Goal: Task Accomplishment & Management: Complete application form

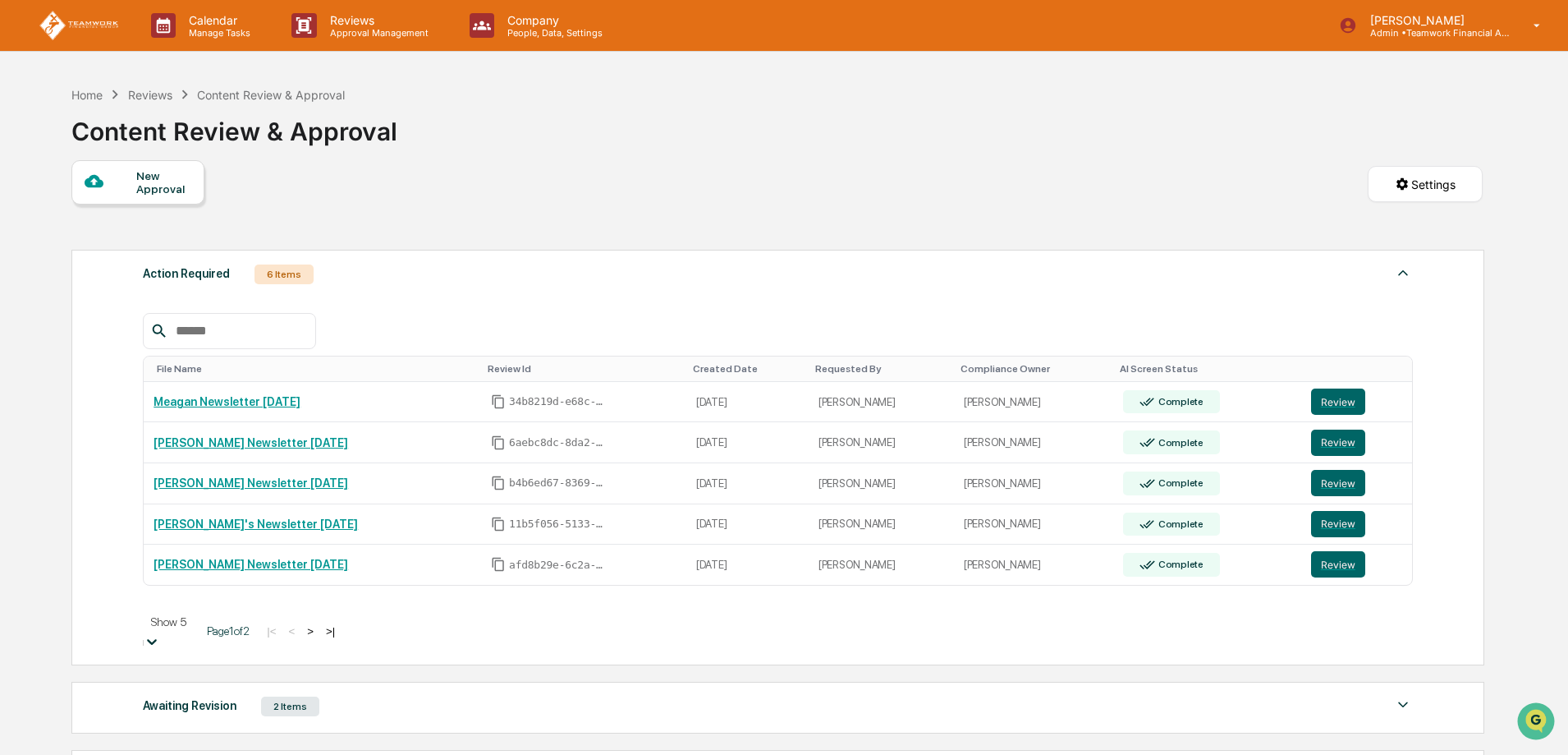
click at [214, 631] on body "Calendar Manage Tasks Reviews Approval Management Company People, Data, Setting…" at bounding box center [784, 557] width 1568 height 1113
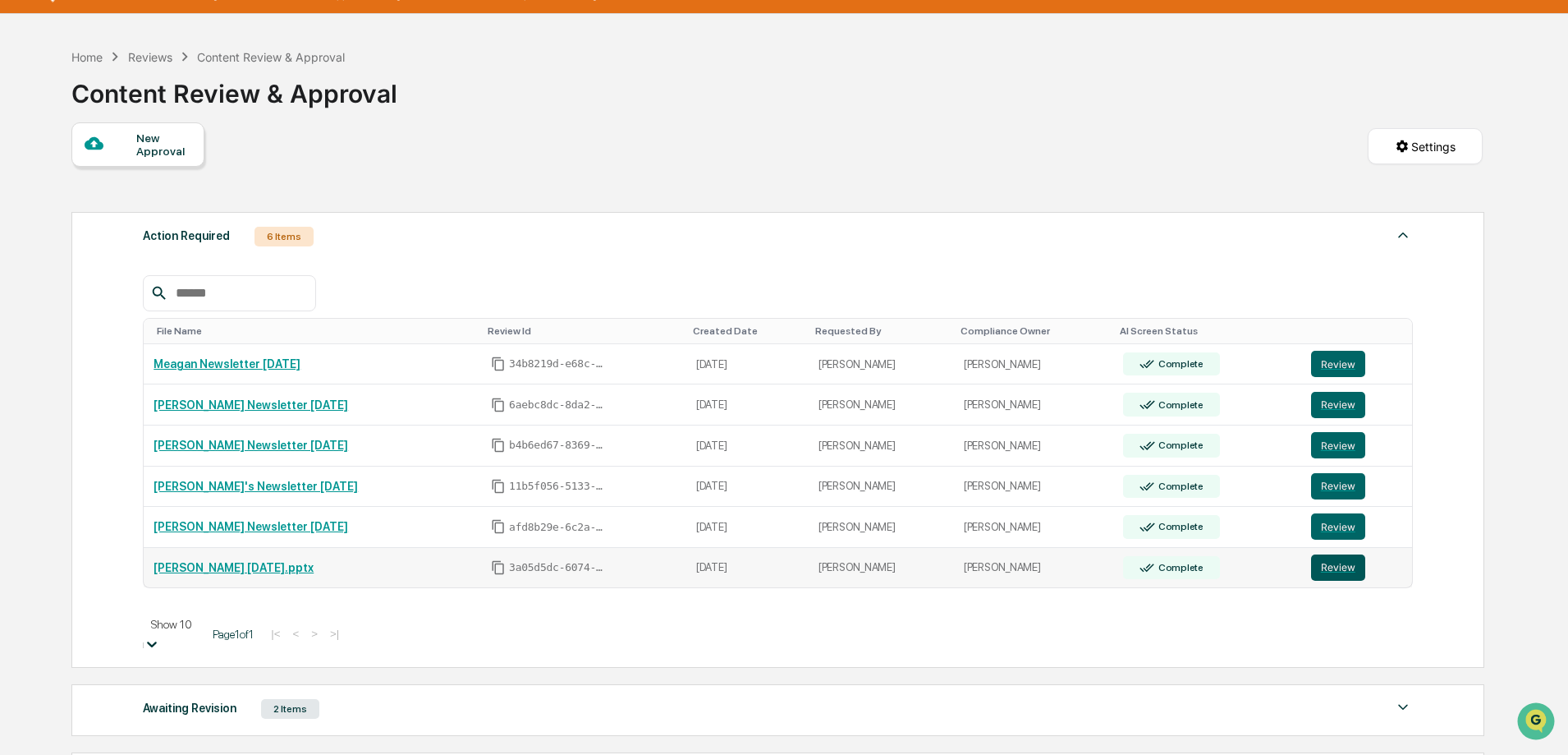
click at [1332, 570] on button "Review" at bounding box center [1337, 567] width 54 height 27
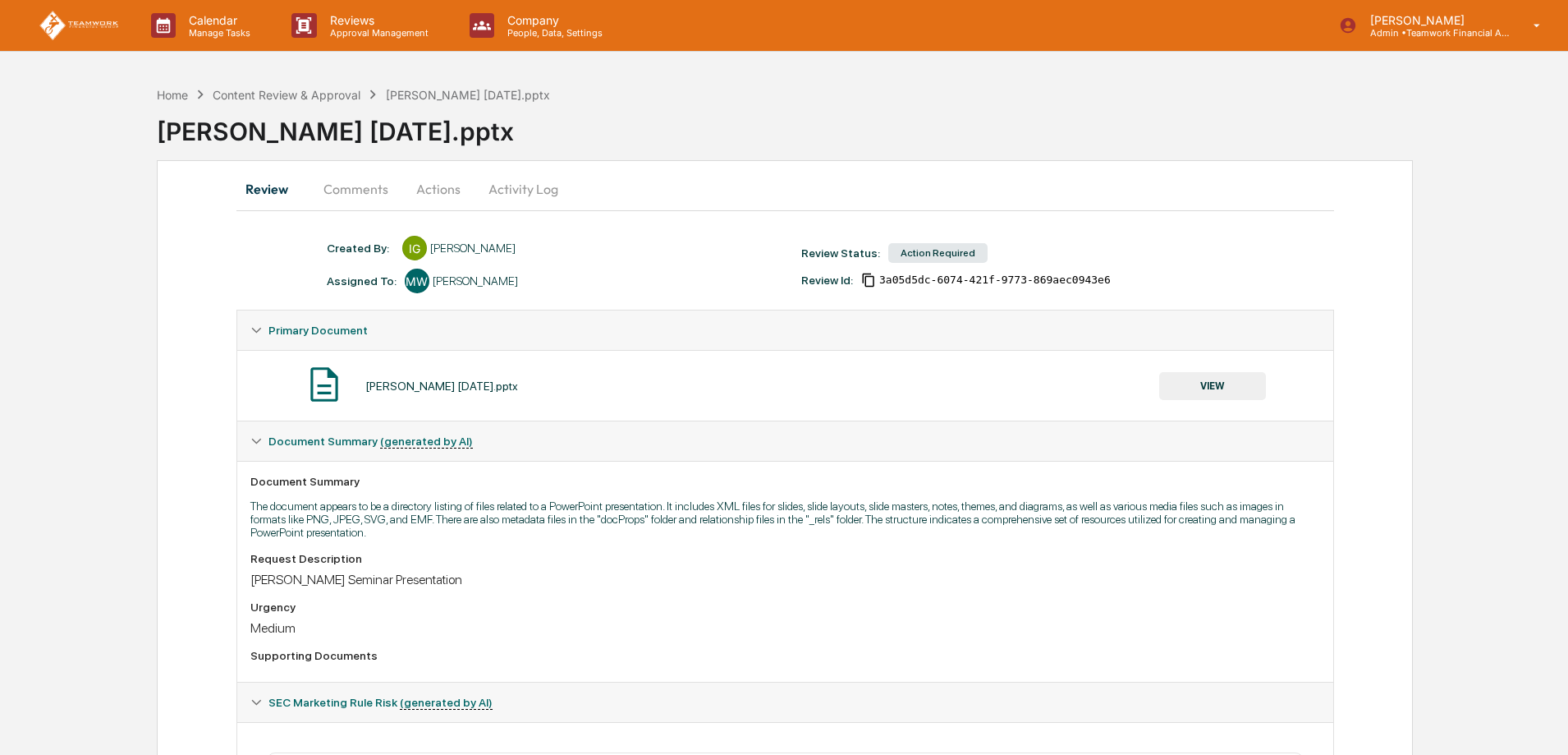
click at [432, 189] on button "Actions" at bounding box center [438, 189] width 74 height 39
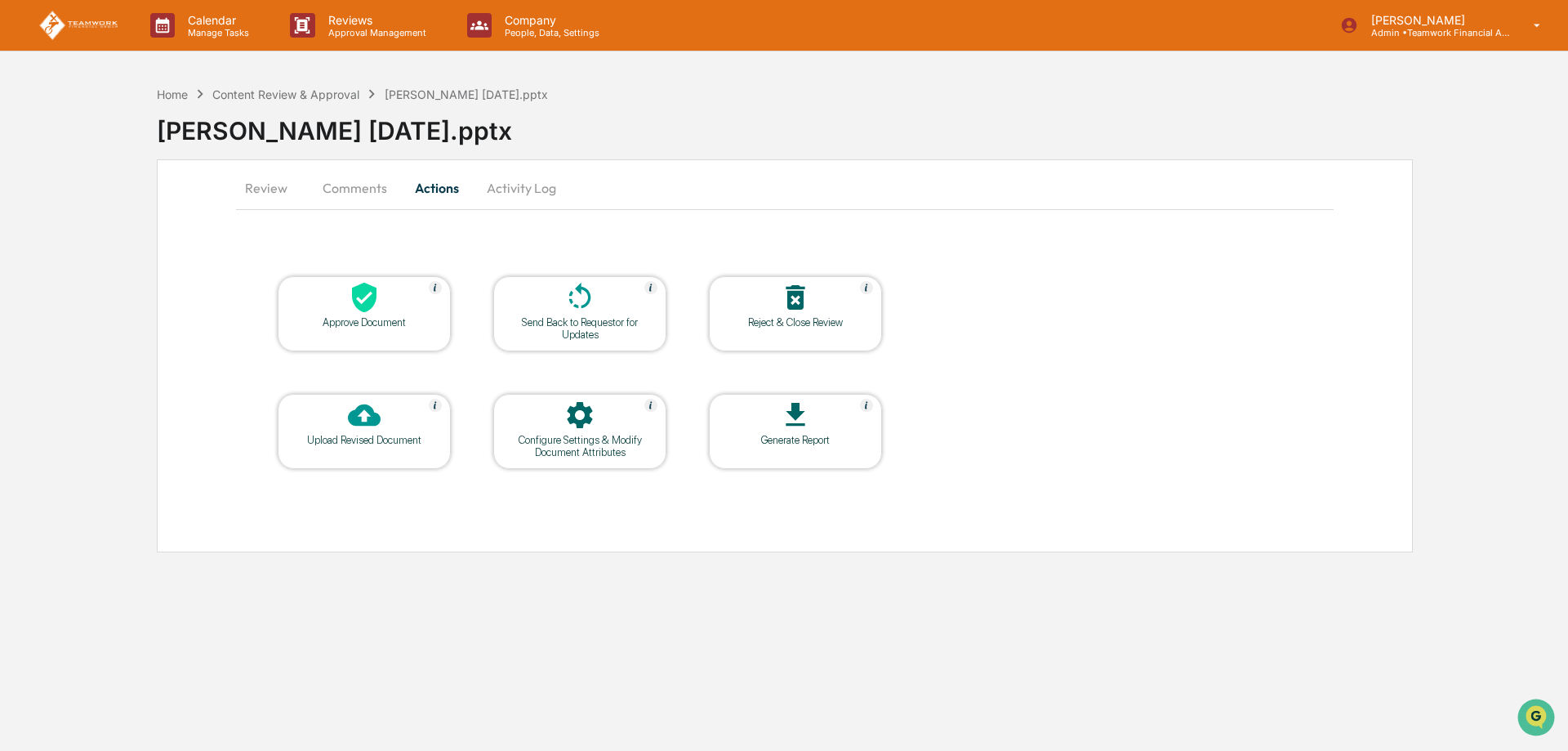
click at [353, 439] on div "Upload Revised Document" at bounding box center [364, 439] width 147 height 13
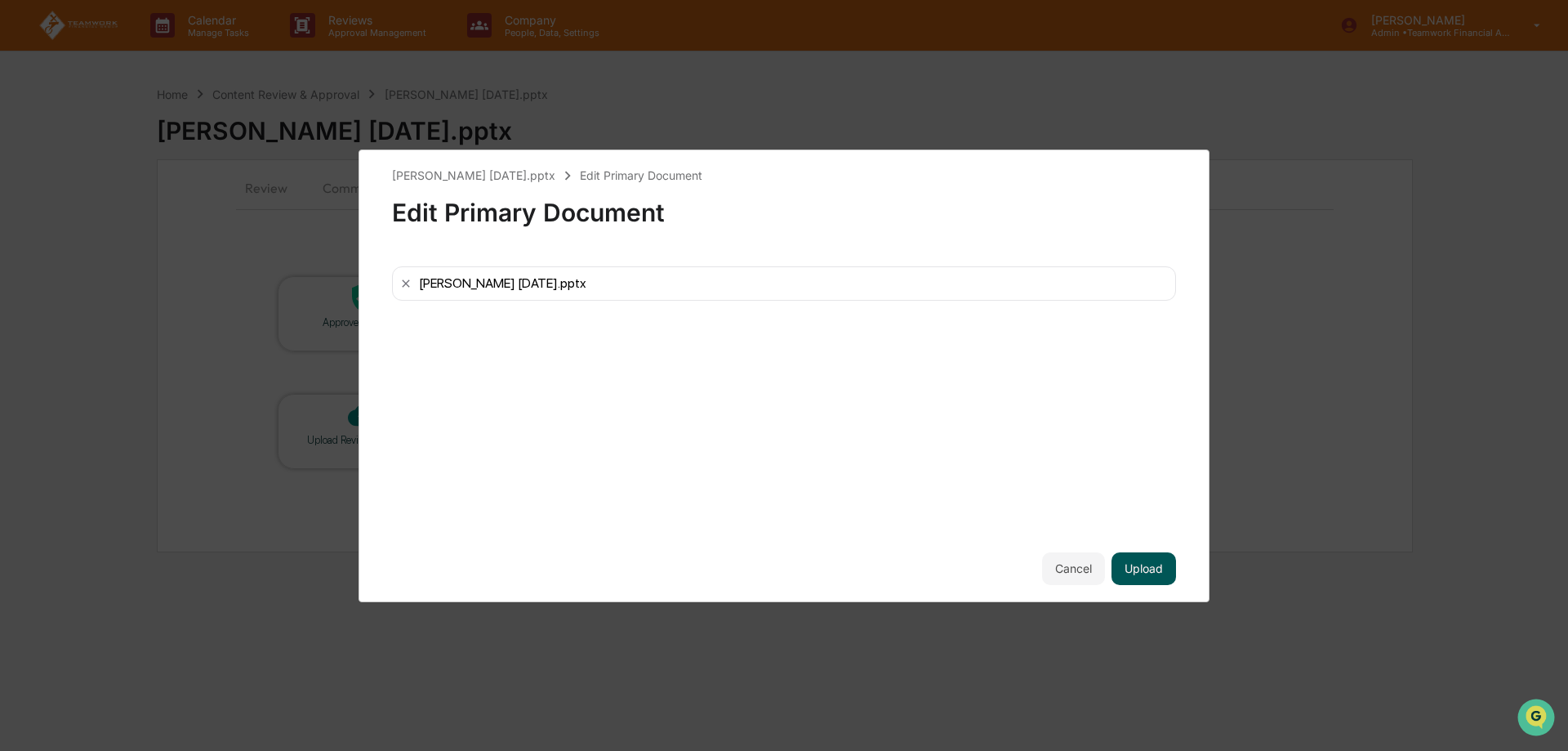
click at [1162, 572] on button "Upload" at bounding box center [1144, 568] width 64 height 32
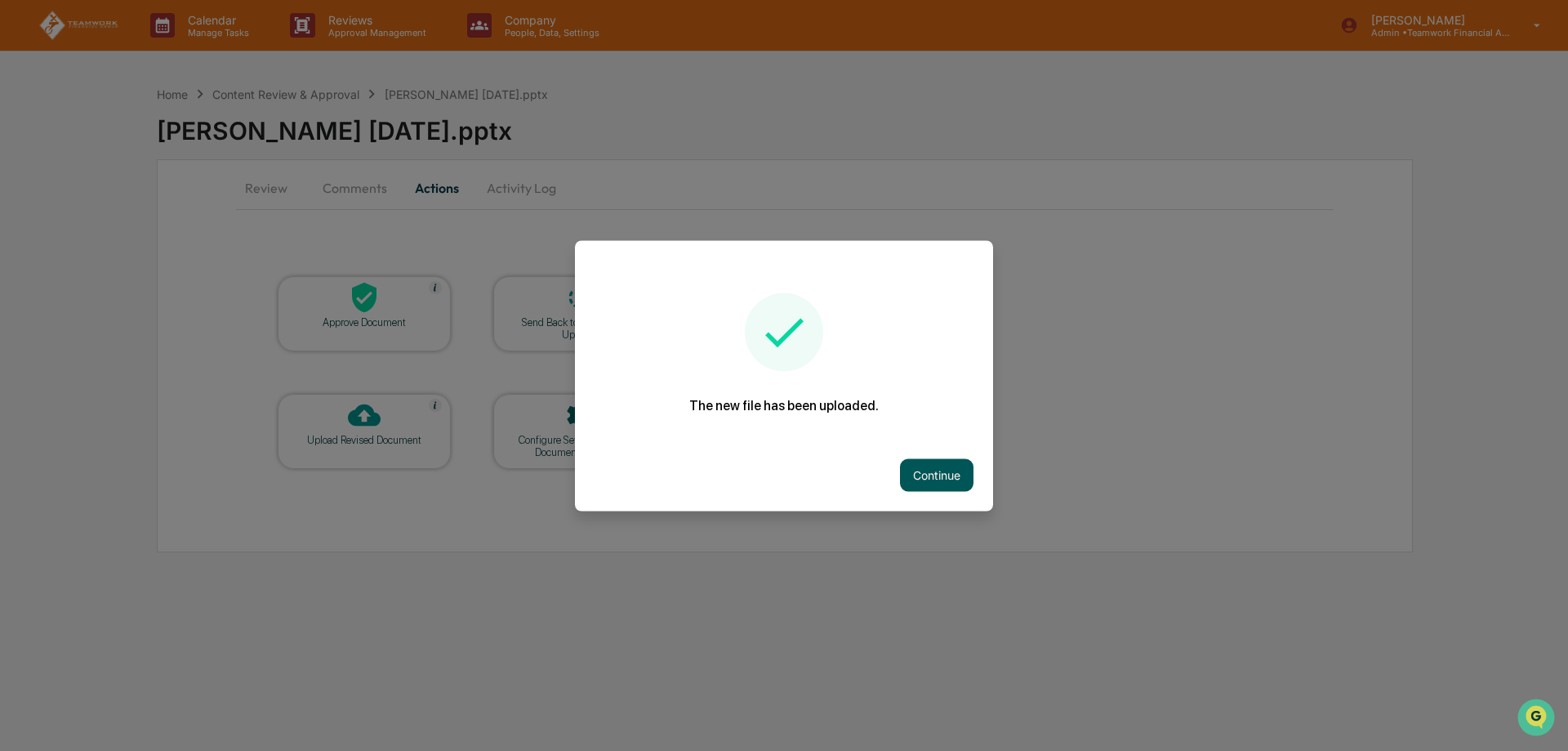
click at [935, 479] on button "Continue" at bounding box center [936, 474] width 73 height 32
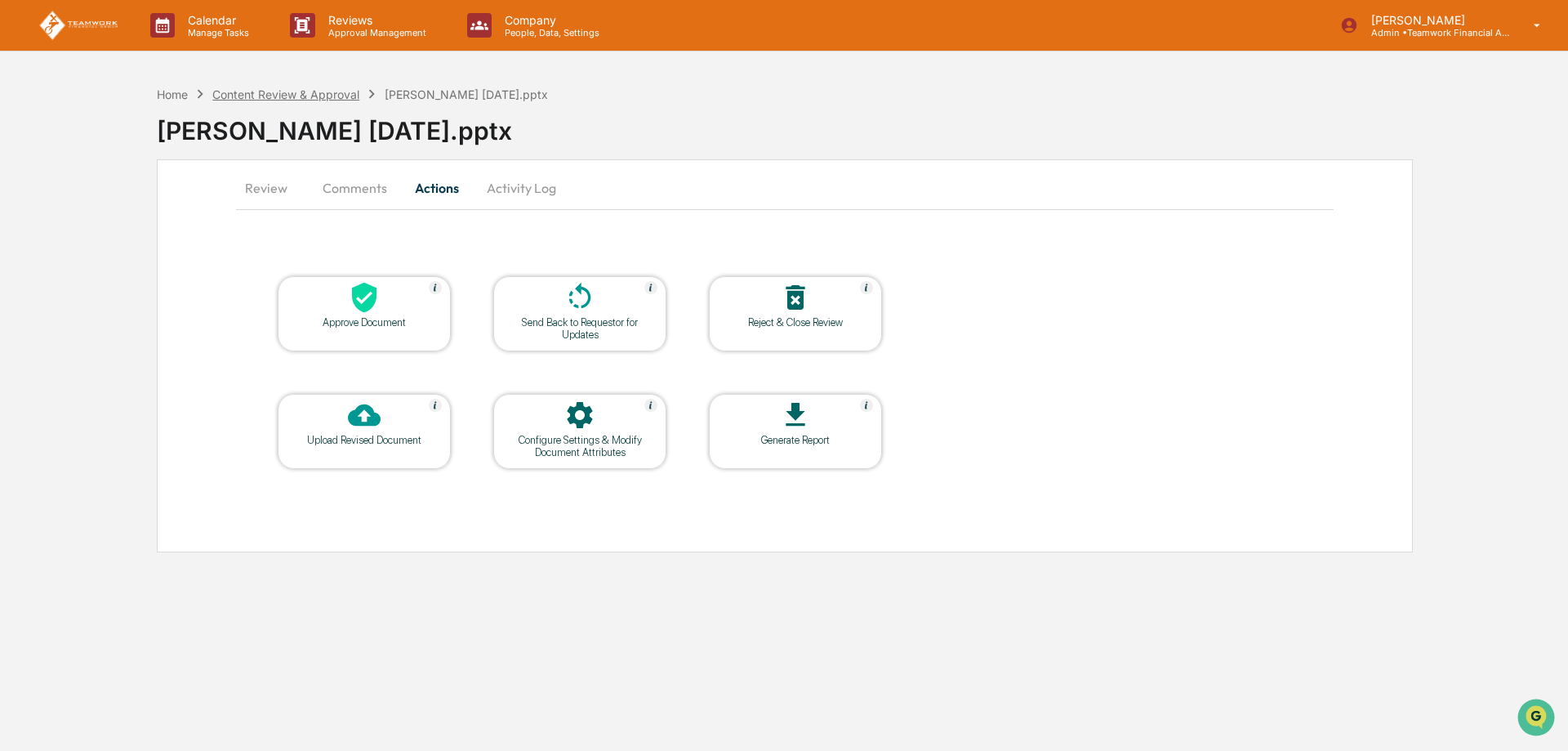
click at [302, 92] on div "Content Review & Approval" at bounding box center [286, 95] width 147 height 14
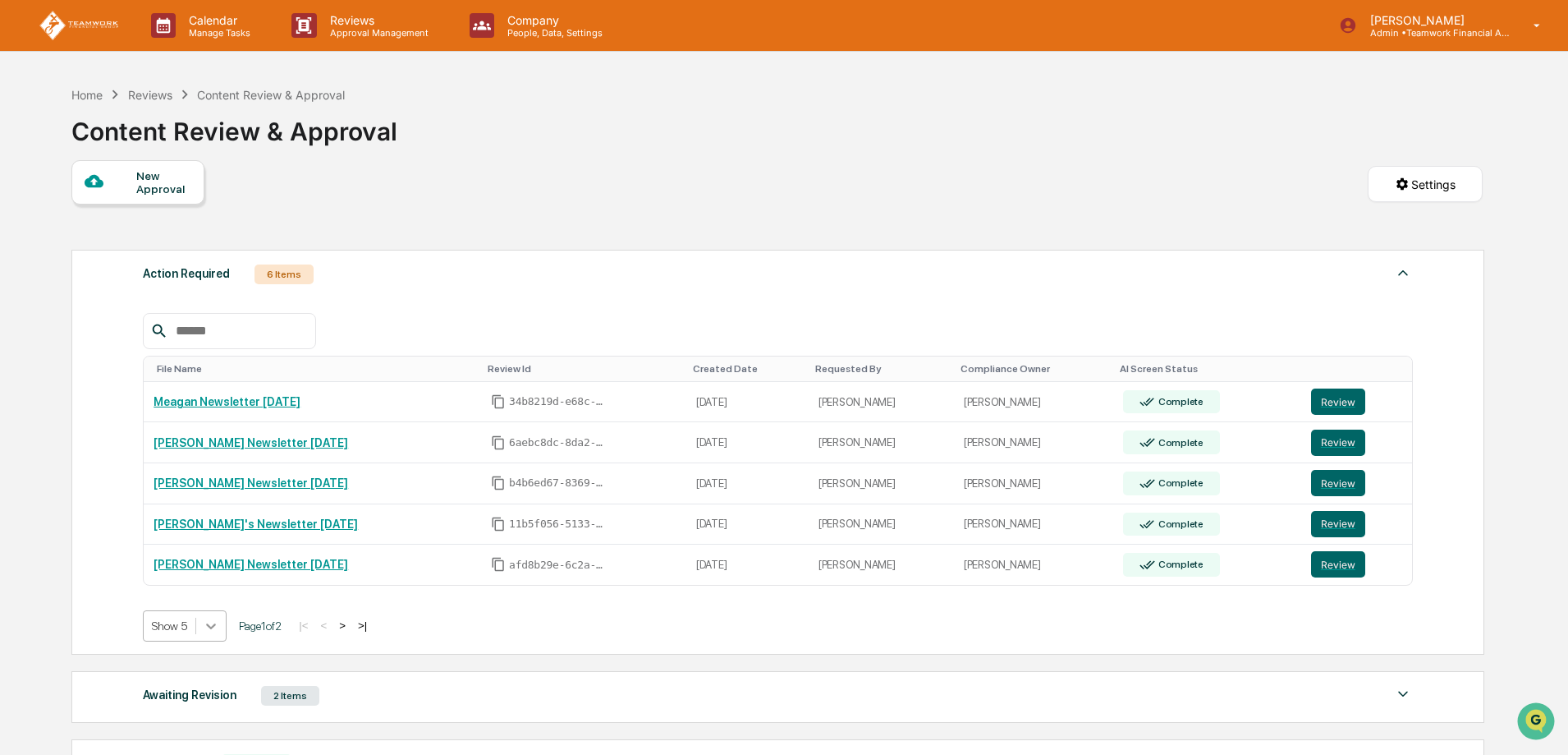
click at [208, 626] on body "Calendar Manage Tasks Reviews Approval Management Company People, Data, Setting…" at bounding box center [784, 504] width 1568 height 1008
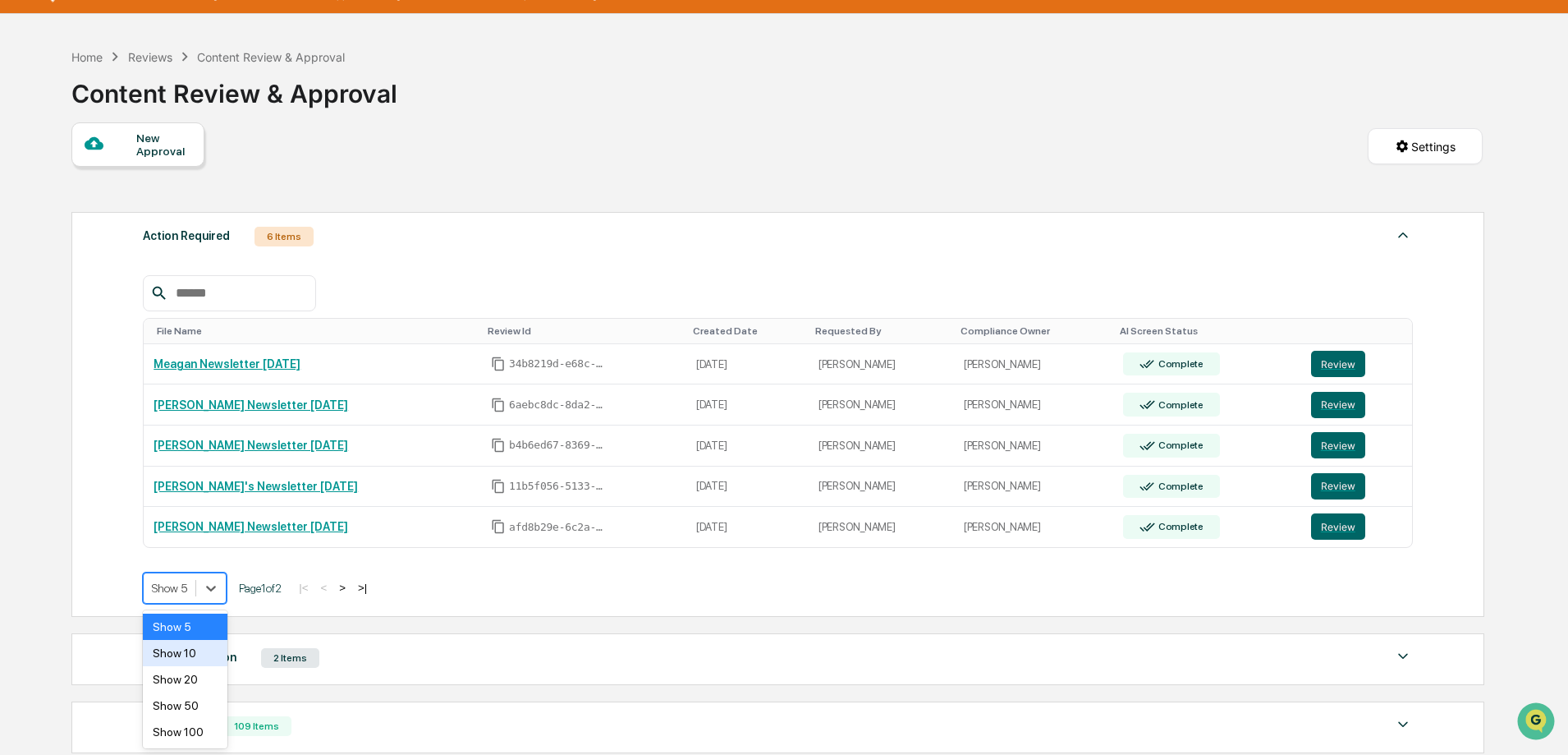
click at [183, 648] on div "Show 10" at bounding box center [185, 653] width 84 height 27
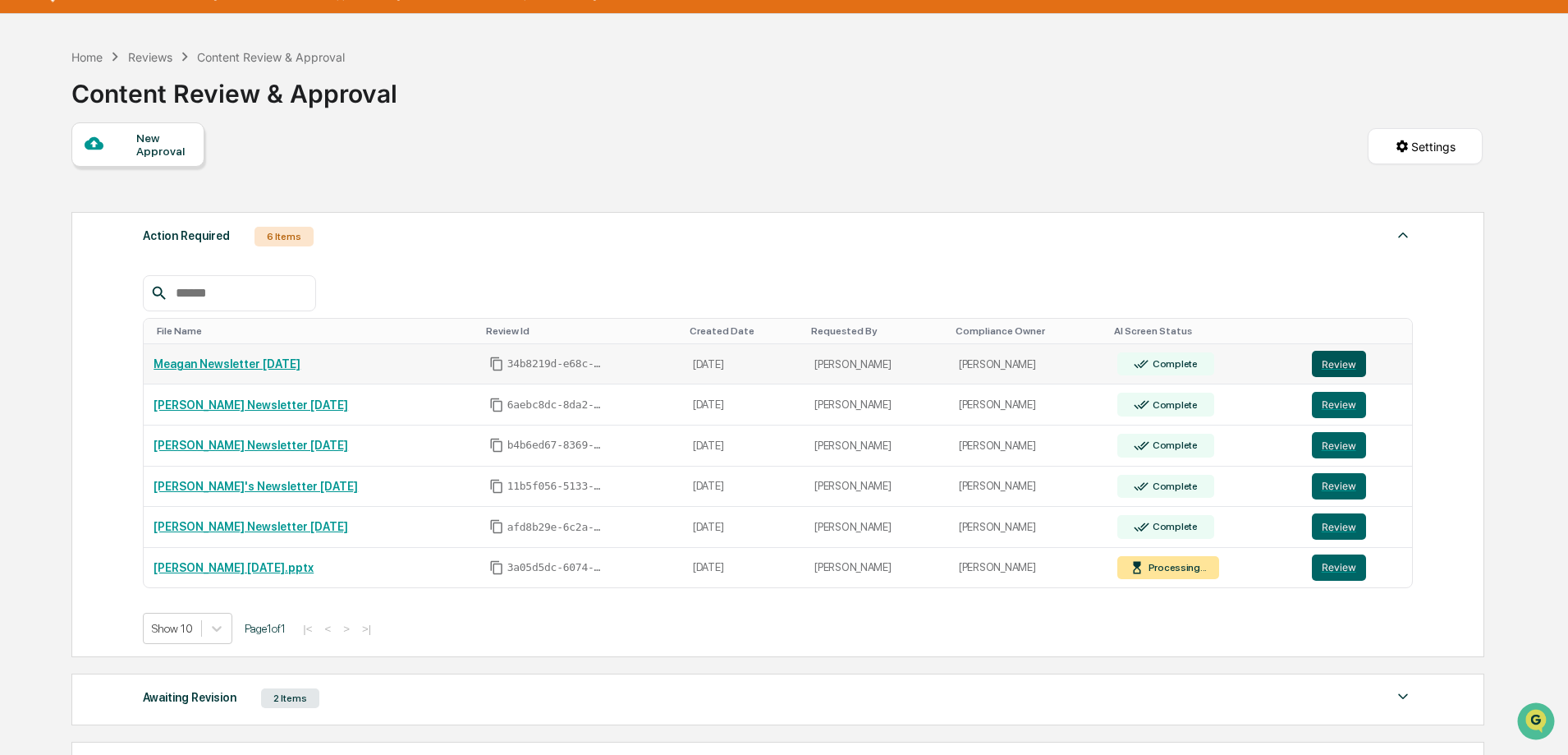
click at [1335, 357] on button "Review" at bounding box center [1338, 363] width 54 height 27
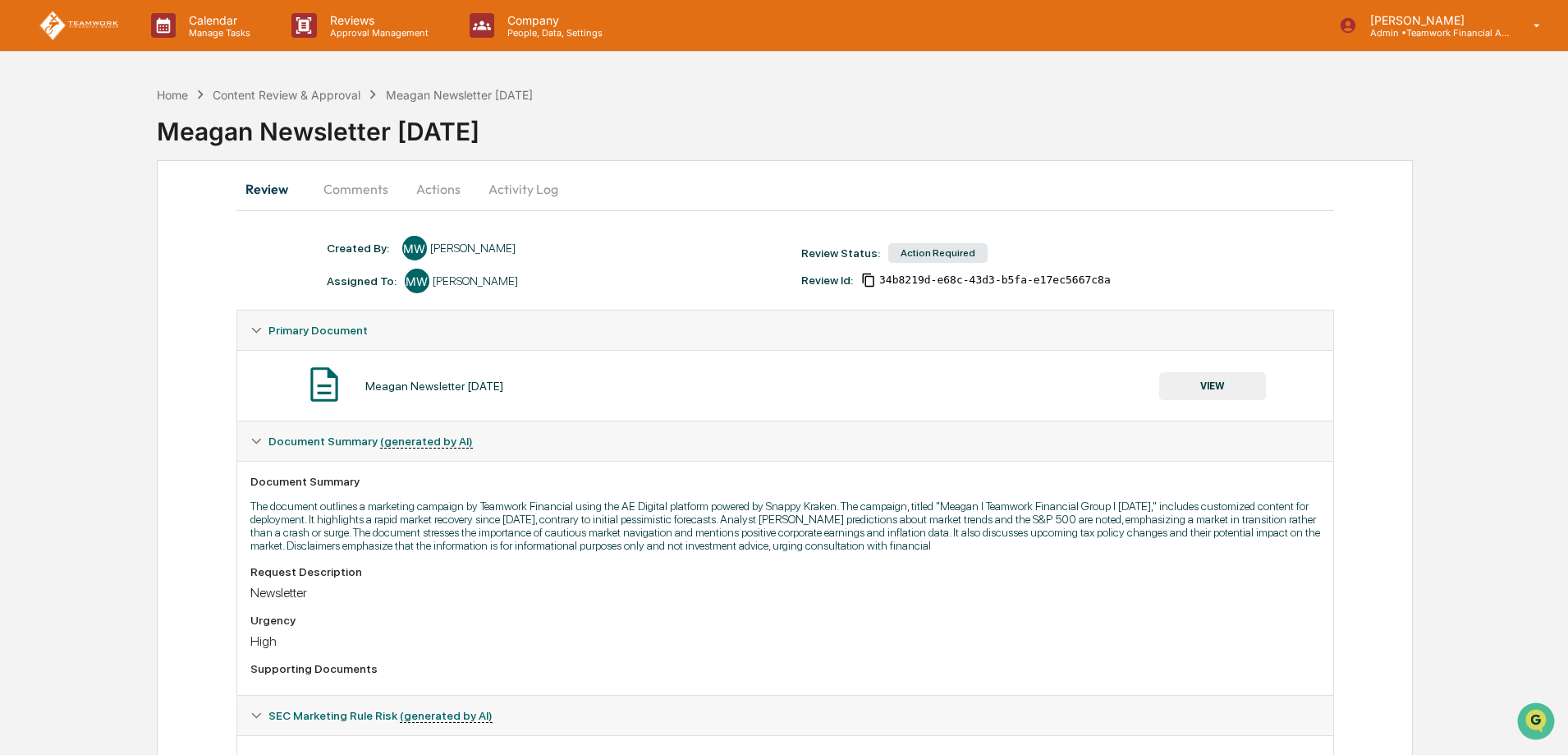
click at [440, 200] on button "Actions" at bounding box center [438, 189] width 74 height 39
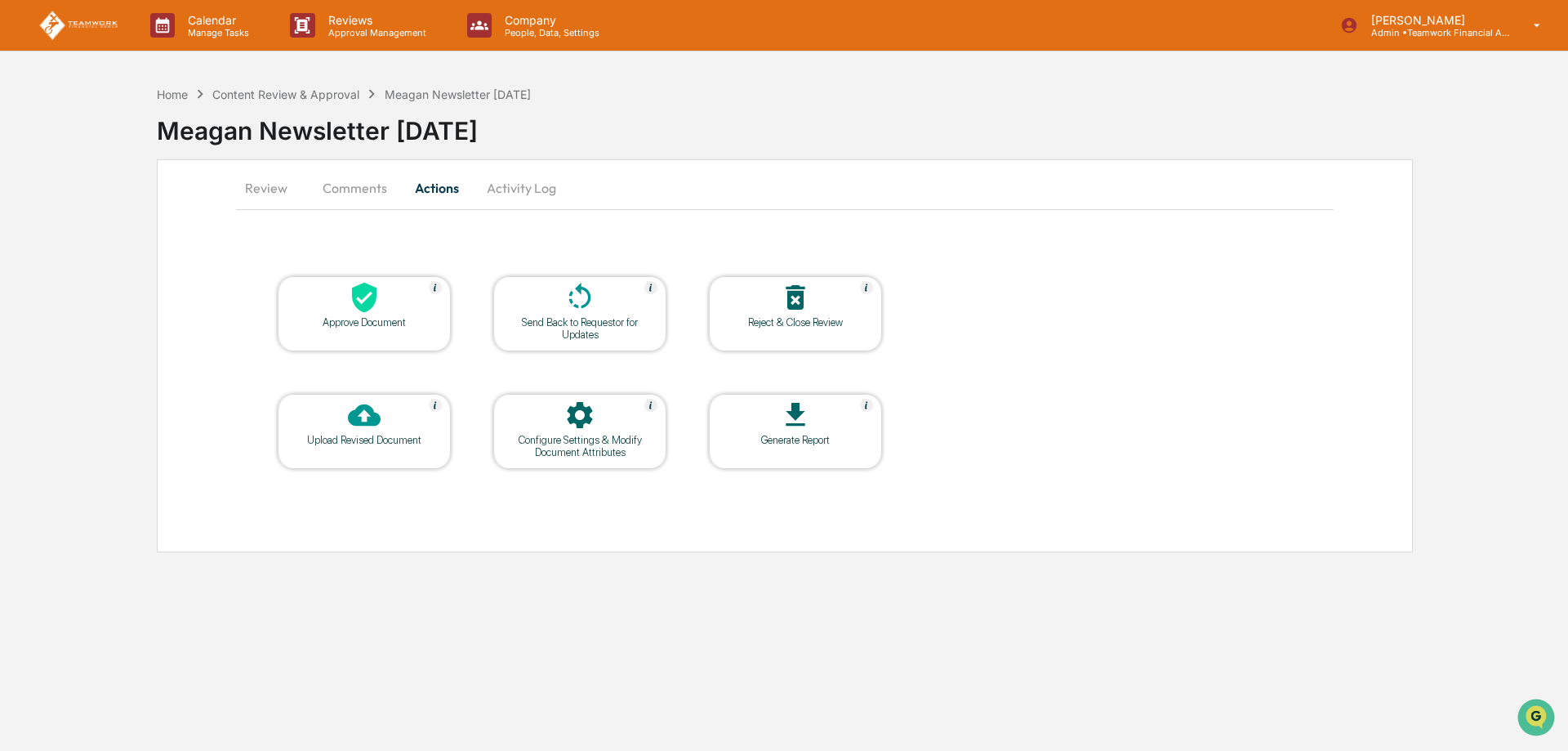
click at [817, 305] on div at bounding box center [795, 299] width 163 height 35
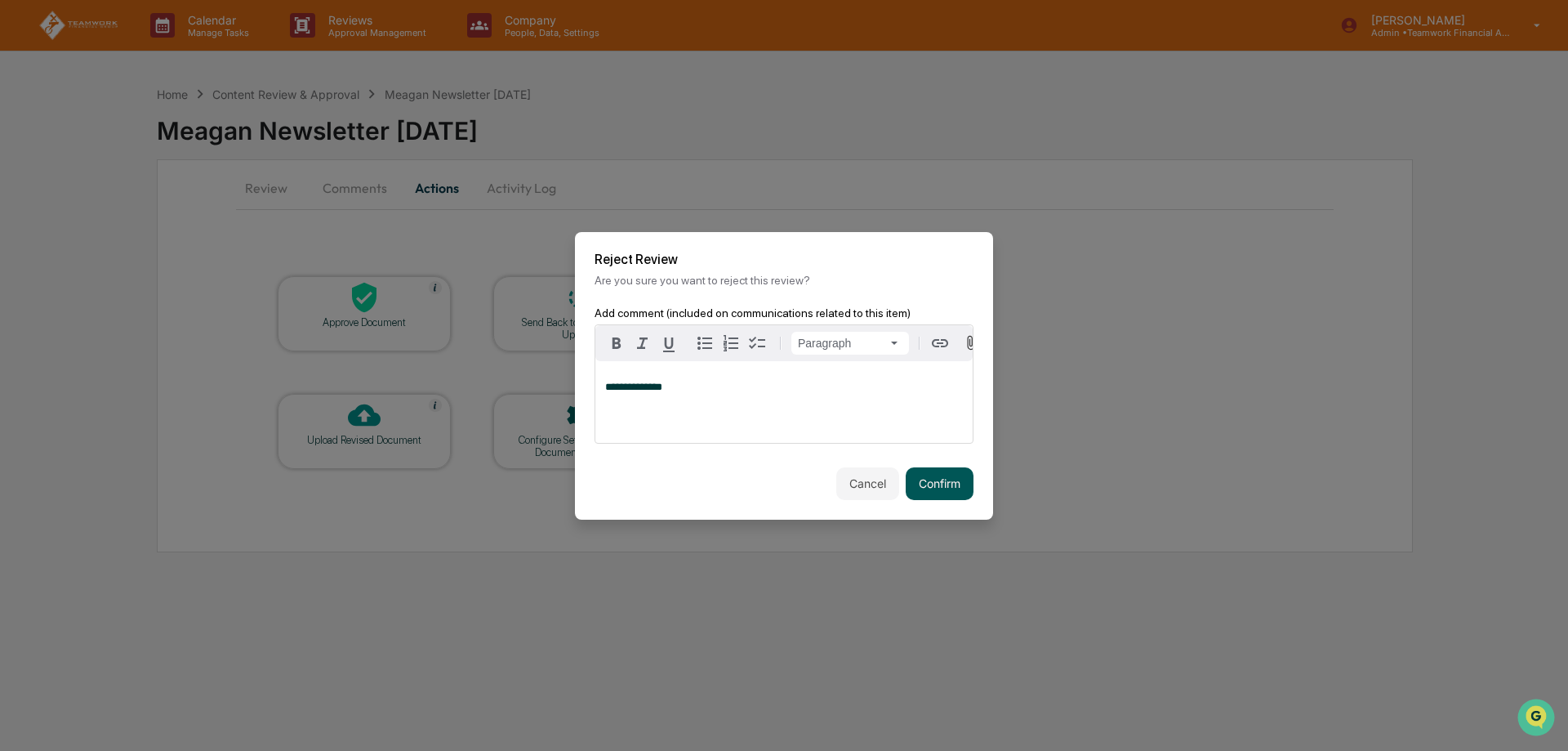
click at [956, 490] on button "Confirm" at bounding box center [939, 483] width 67 height 32
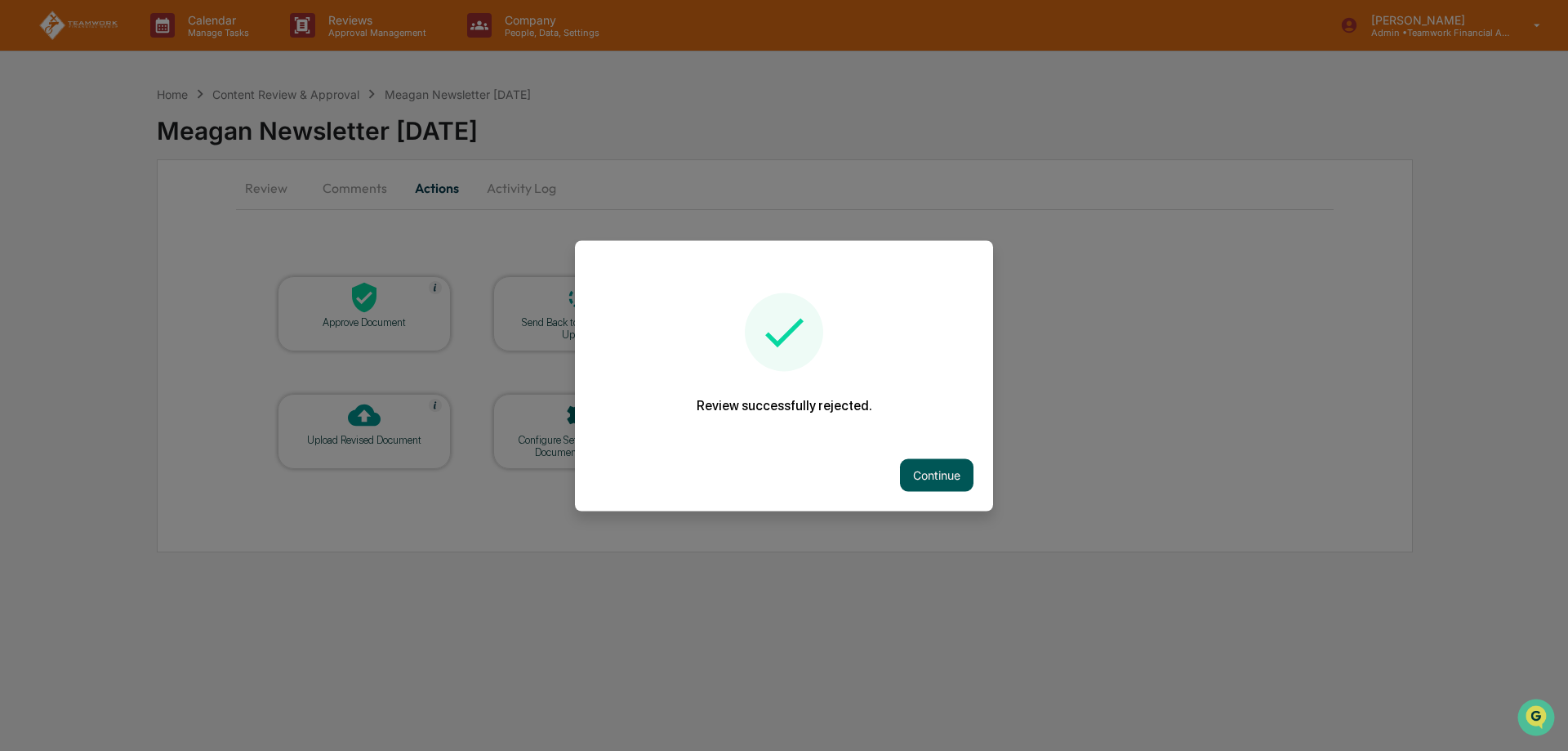
click at [963, 477] on button "Continue" at bounding box center [936, 474] width 73 height 32
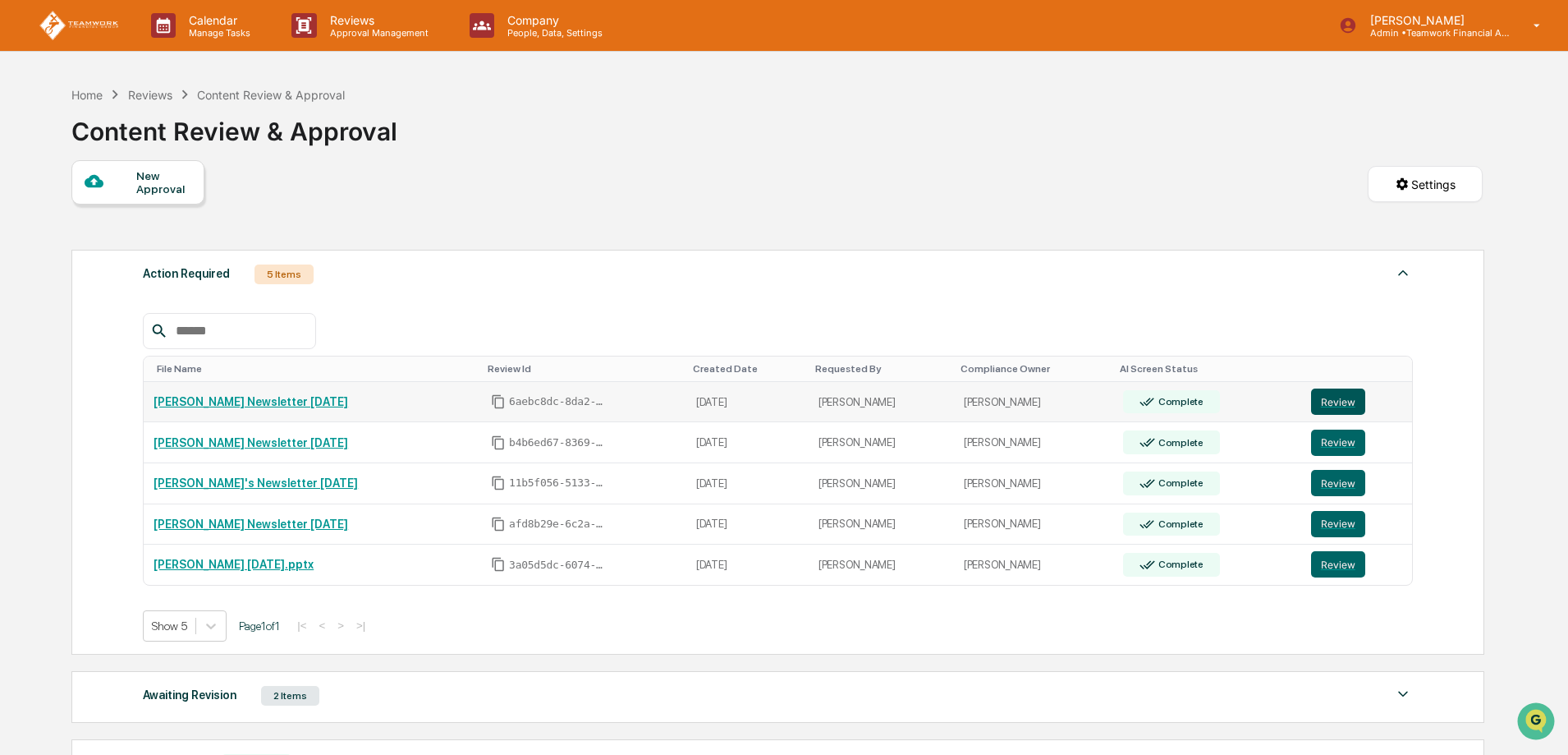
click at [1350, 406] on button "Review" at bounding box center [1337, 402] width 54 height 27
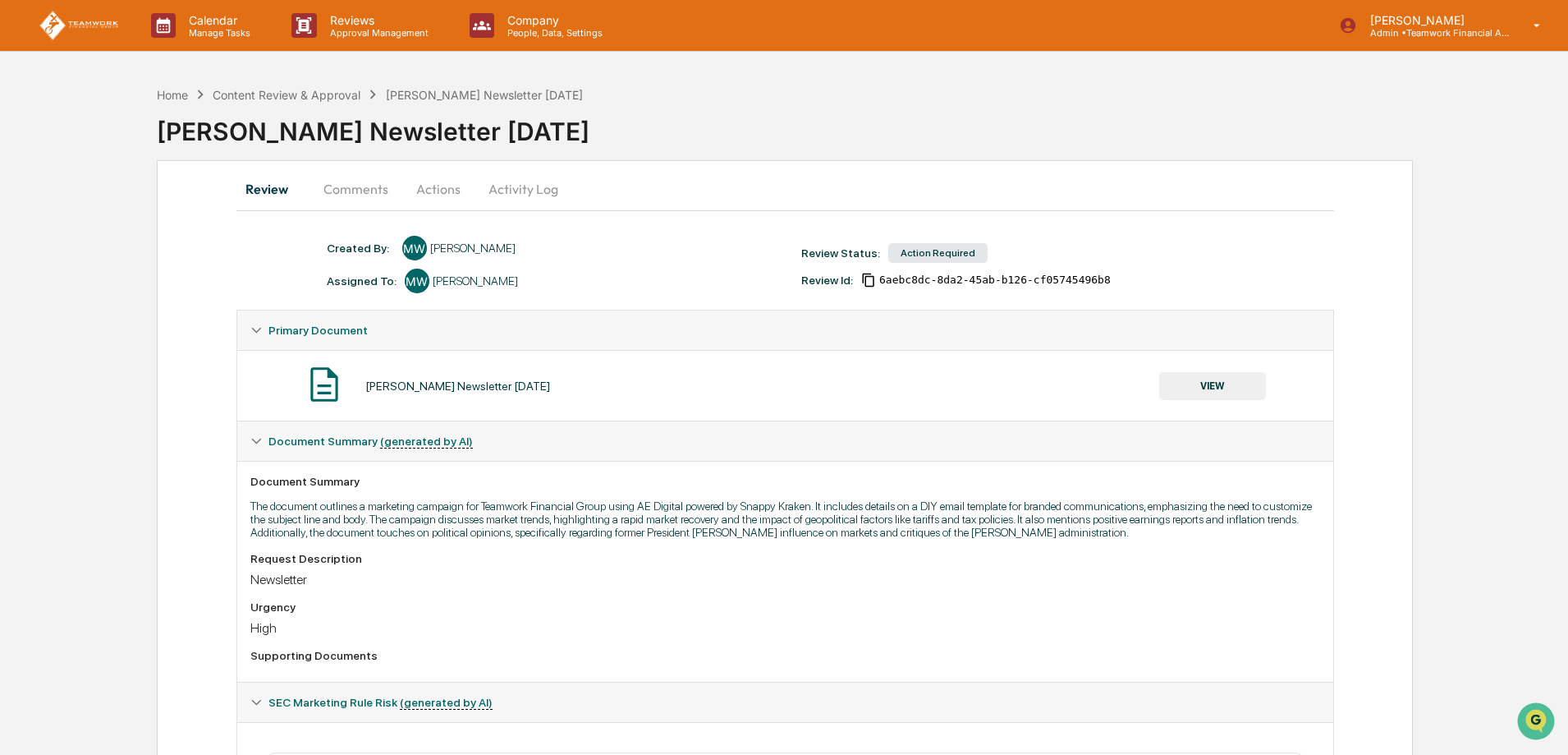
click at [440, 188] on button "Actions" at bounding box center [438, 189] width 74 height 39
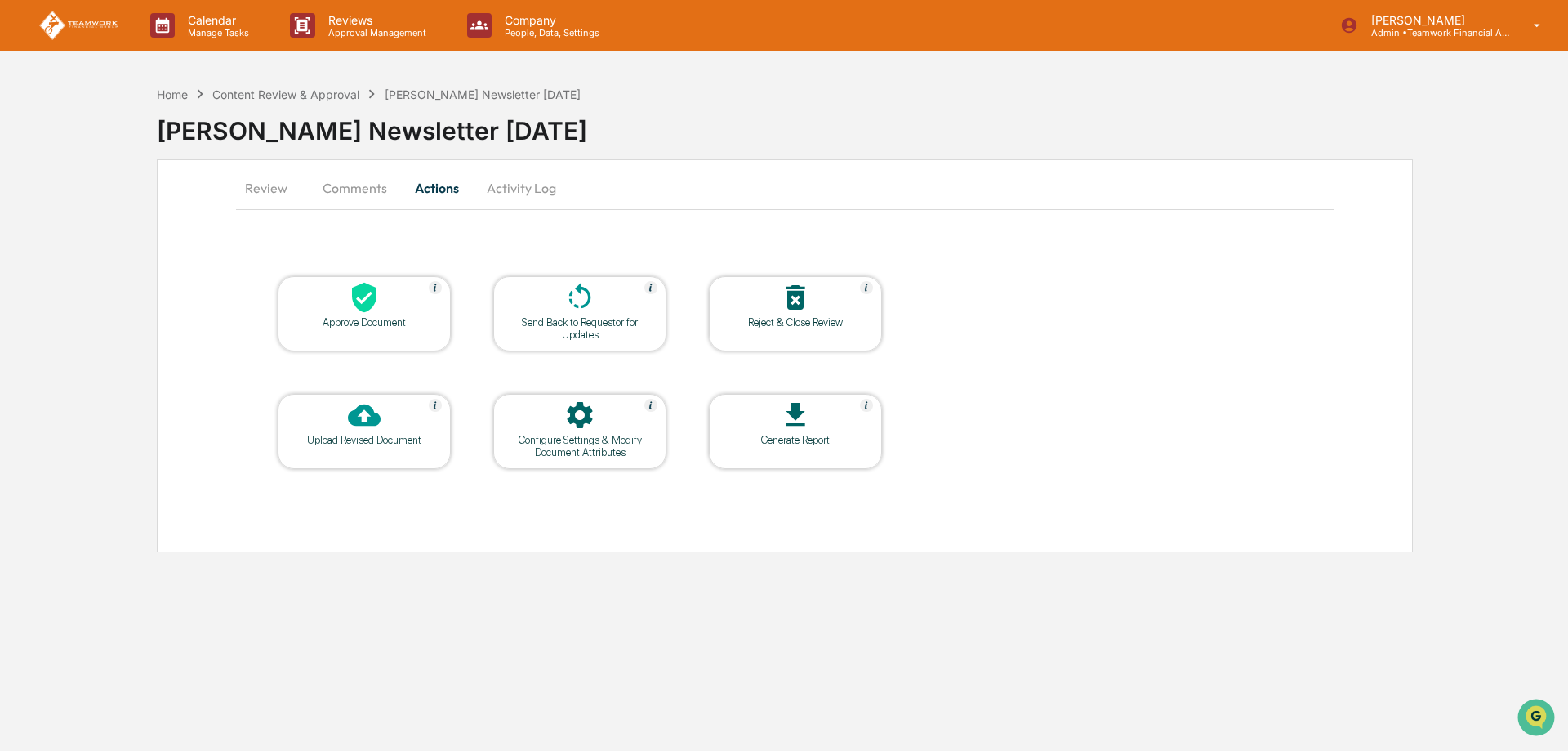
click at [798, 312] on icon at bounding box center [795, 297] width 32 height 32
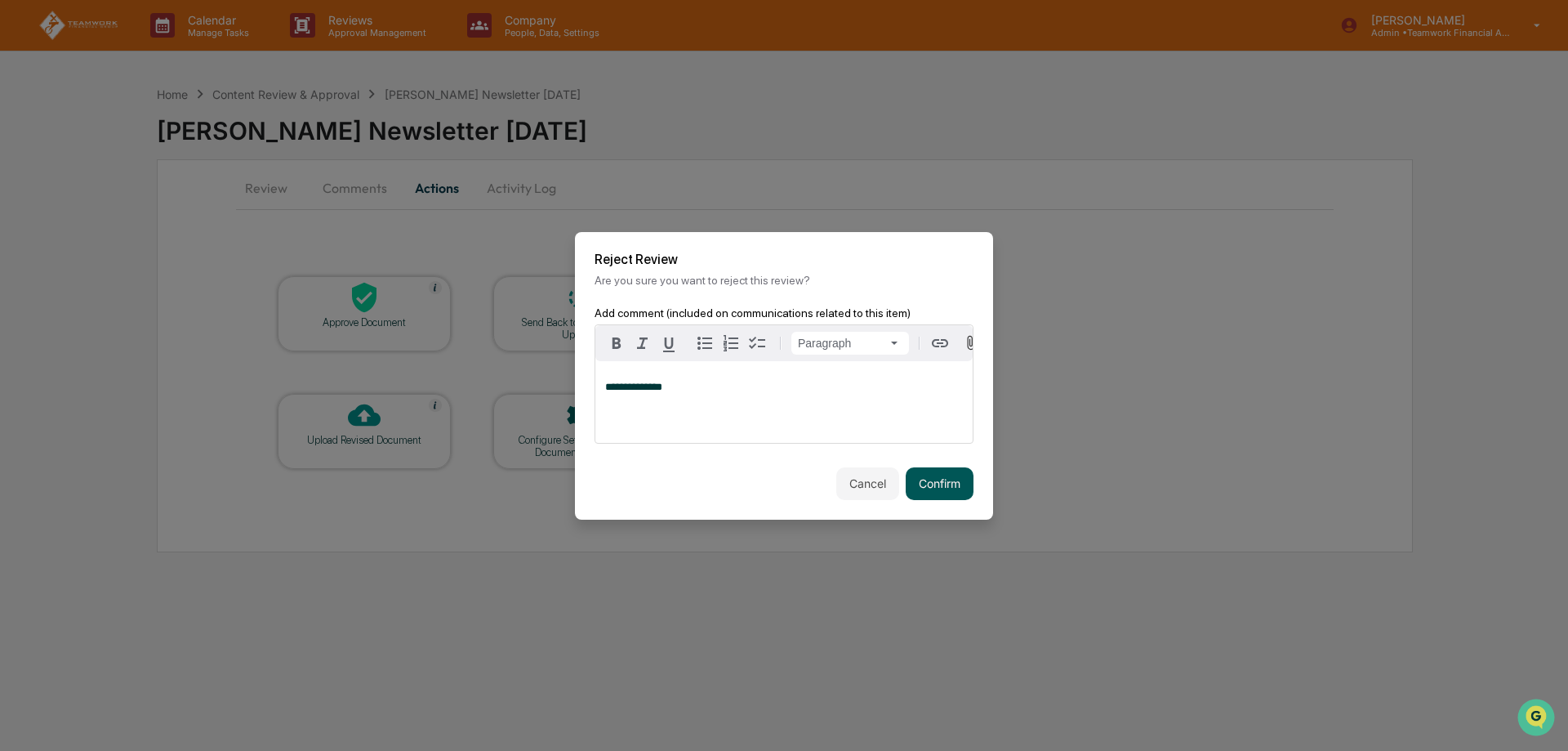
click at [944, 487] on button "Confirm" at bounding box center [939, 483] width 67 height 32
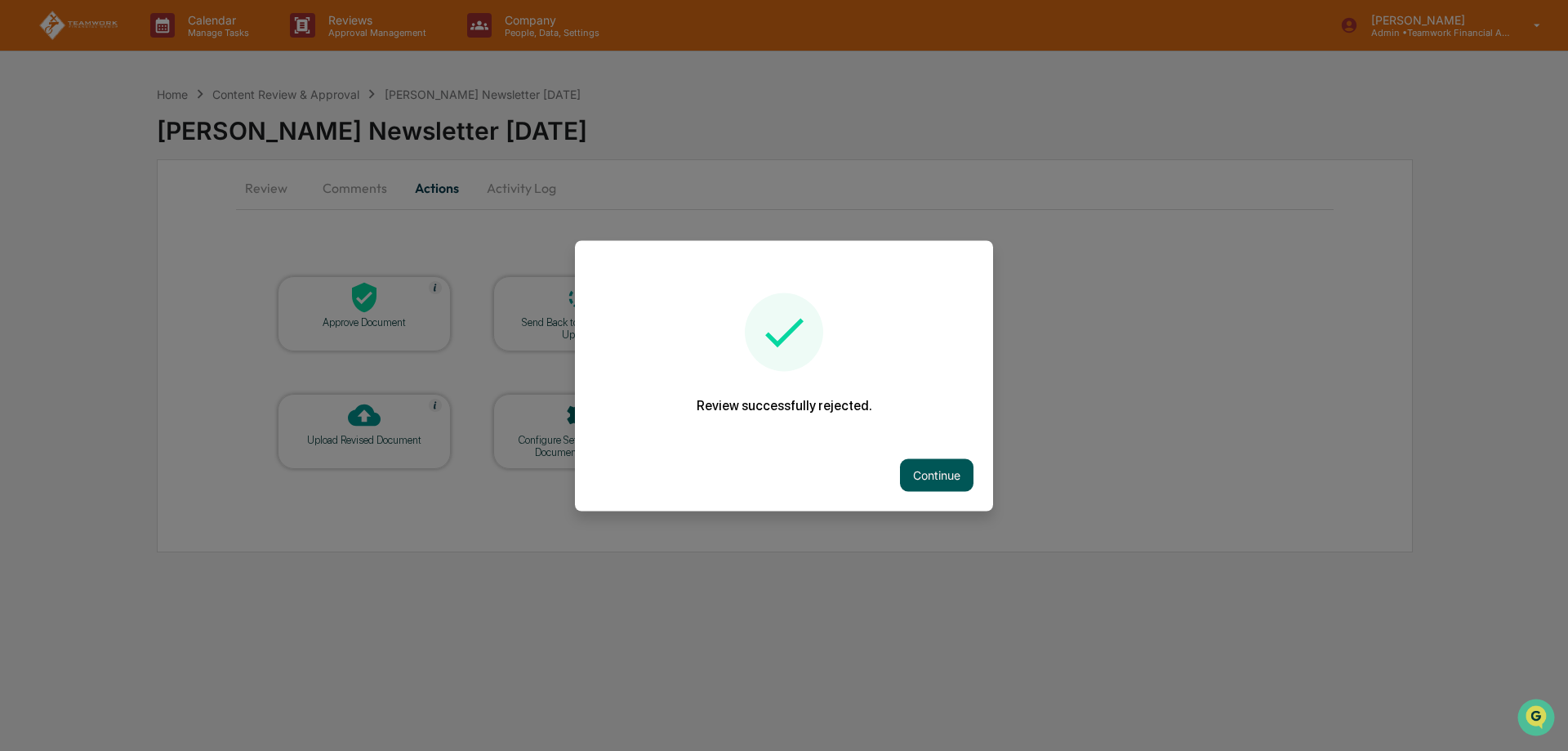
click at [932, 478] on button "Continue" at bounding box center [936, 474] width 73 height 32
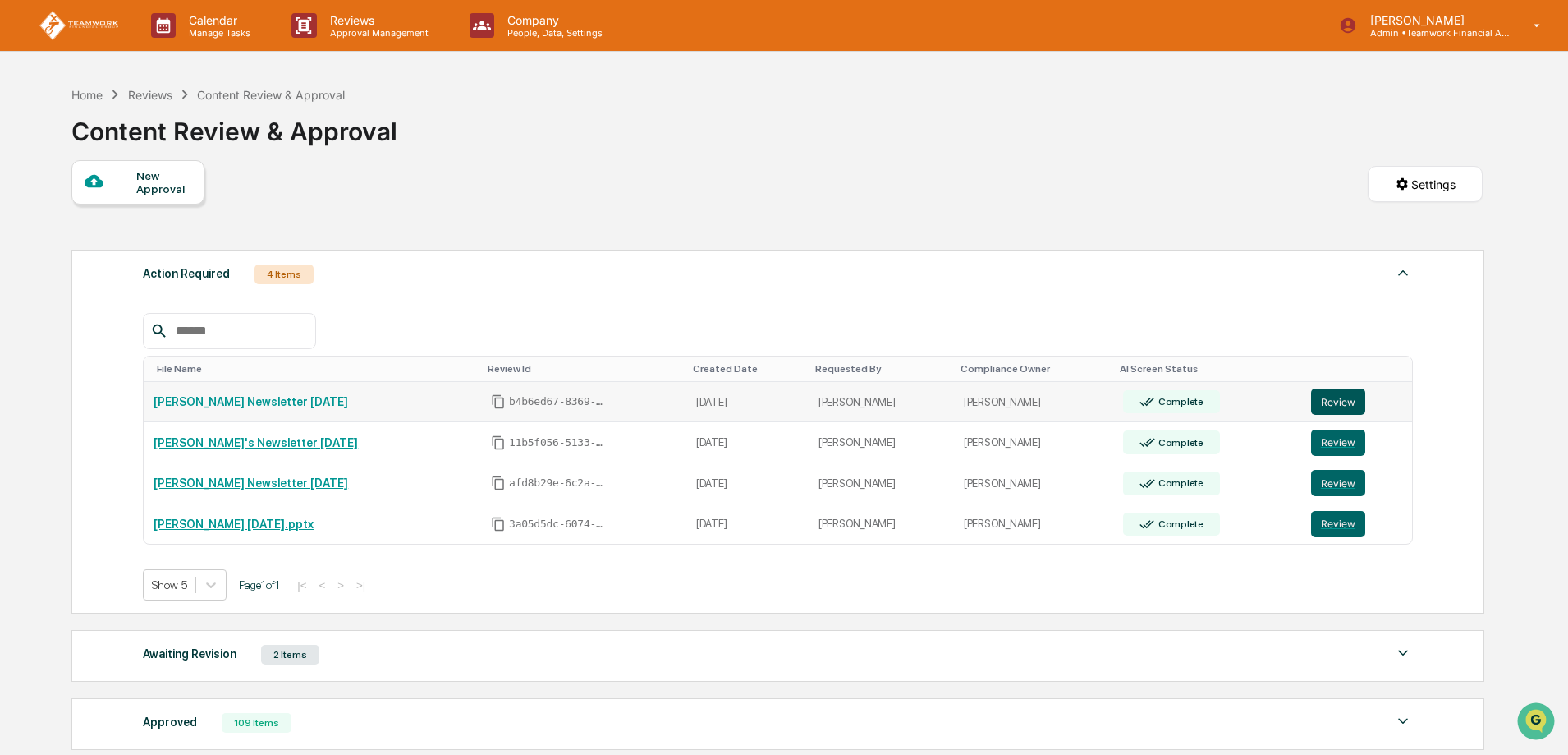
click at [1340, 395] on button "Review" at bounding box center [1337, 402] width 54 height 27
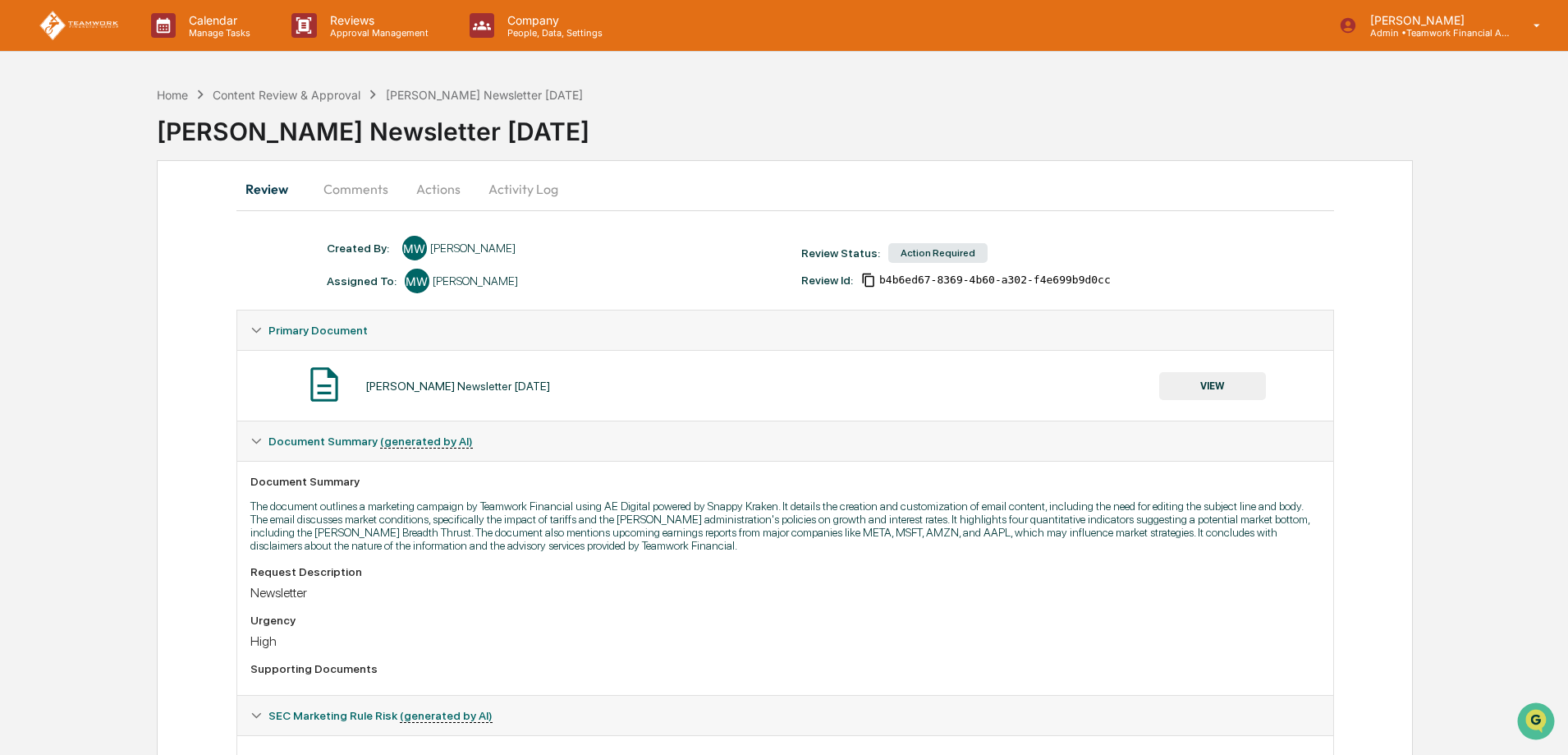
click at [429, 186] on button "Actions" at bounding box center [438, 189] width 74 height 39
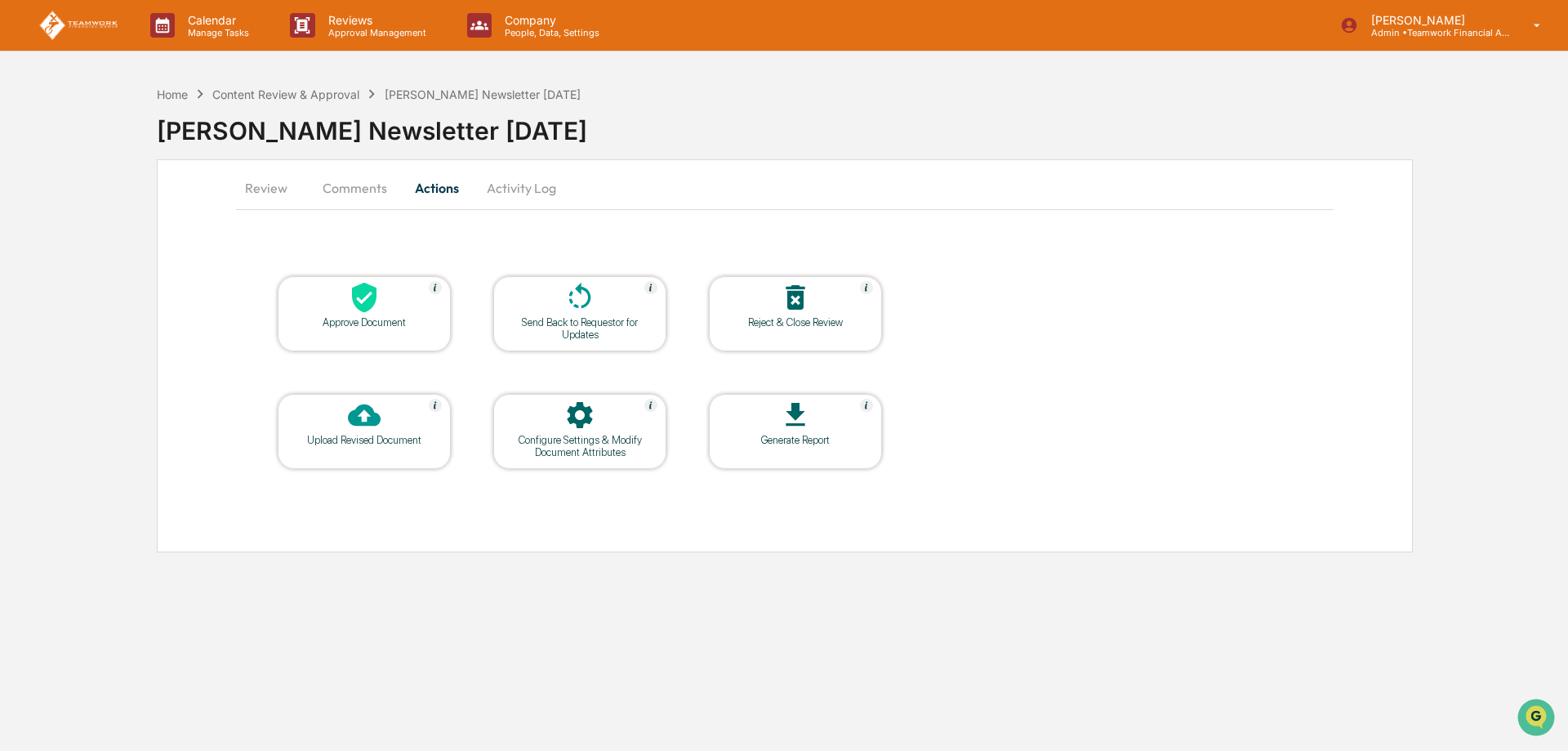
click at [816, 311] on div at bounding box center [795, 299] width 163 height 35
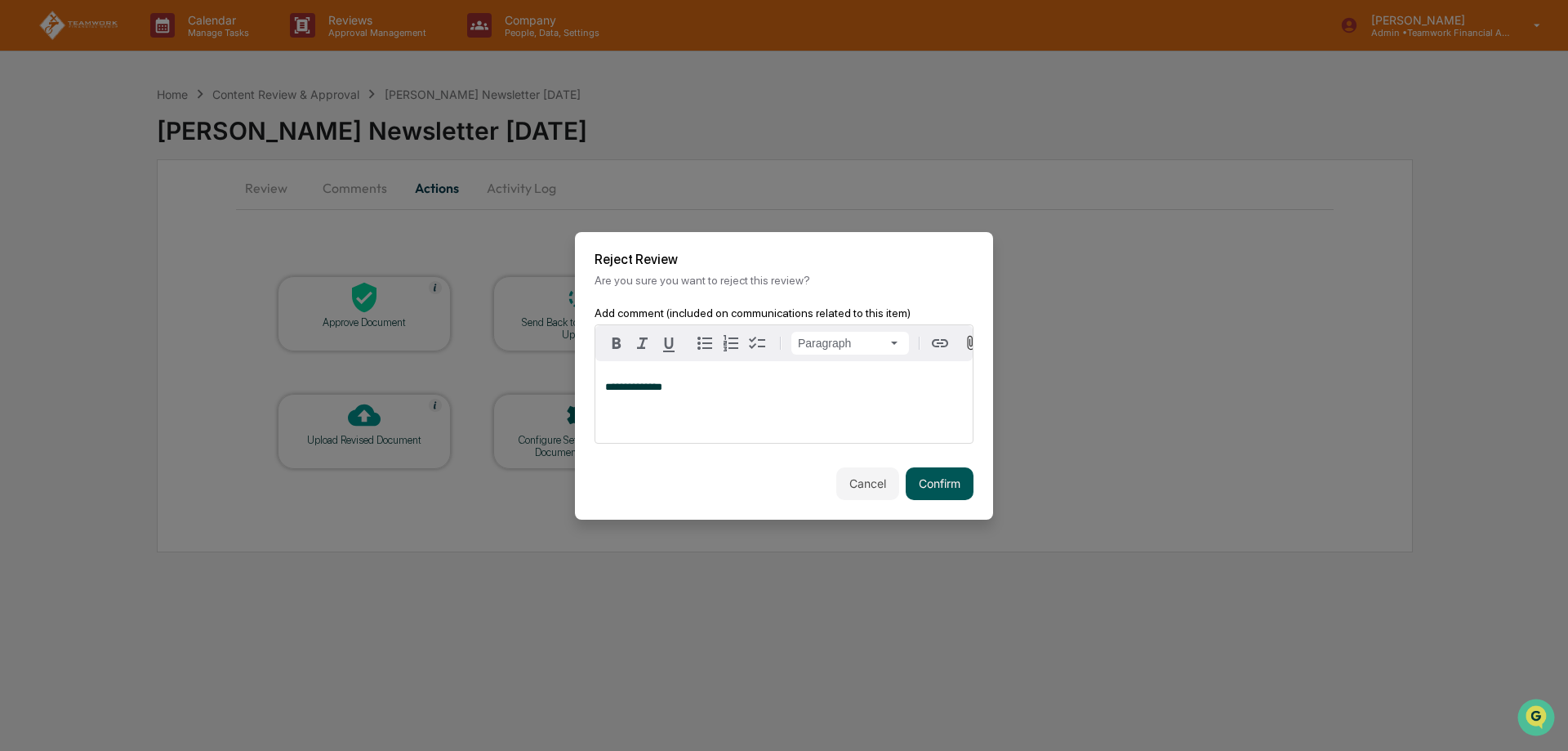
click at [933, 497] on button "Confirm" at bounding box center [939, 483] width 67 height 32
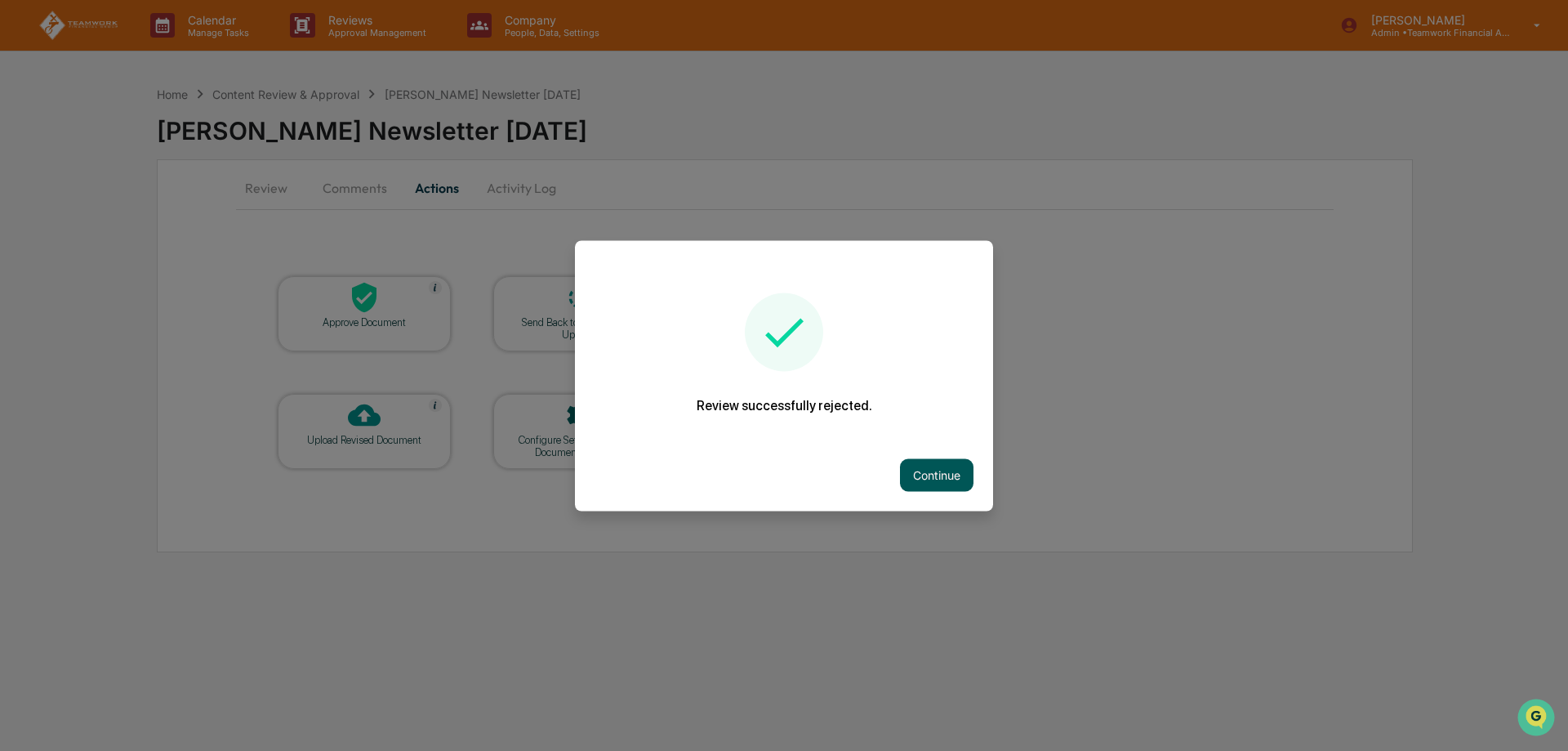
click at [958, 473] on button "Continue" at bounding box center [936, 474] width 73 height 32
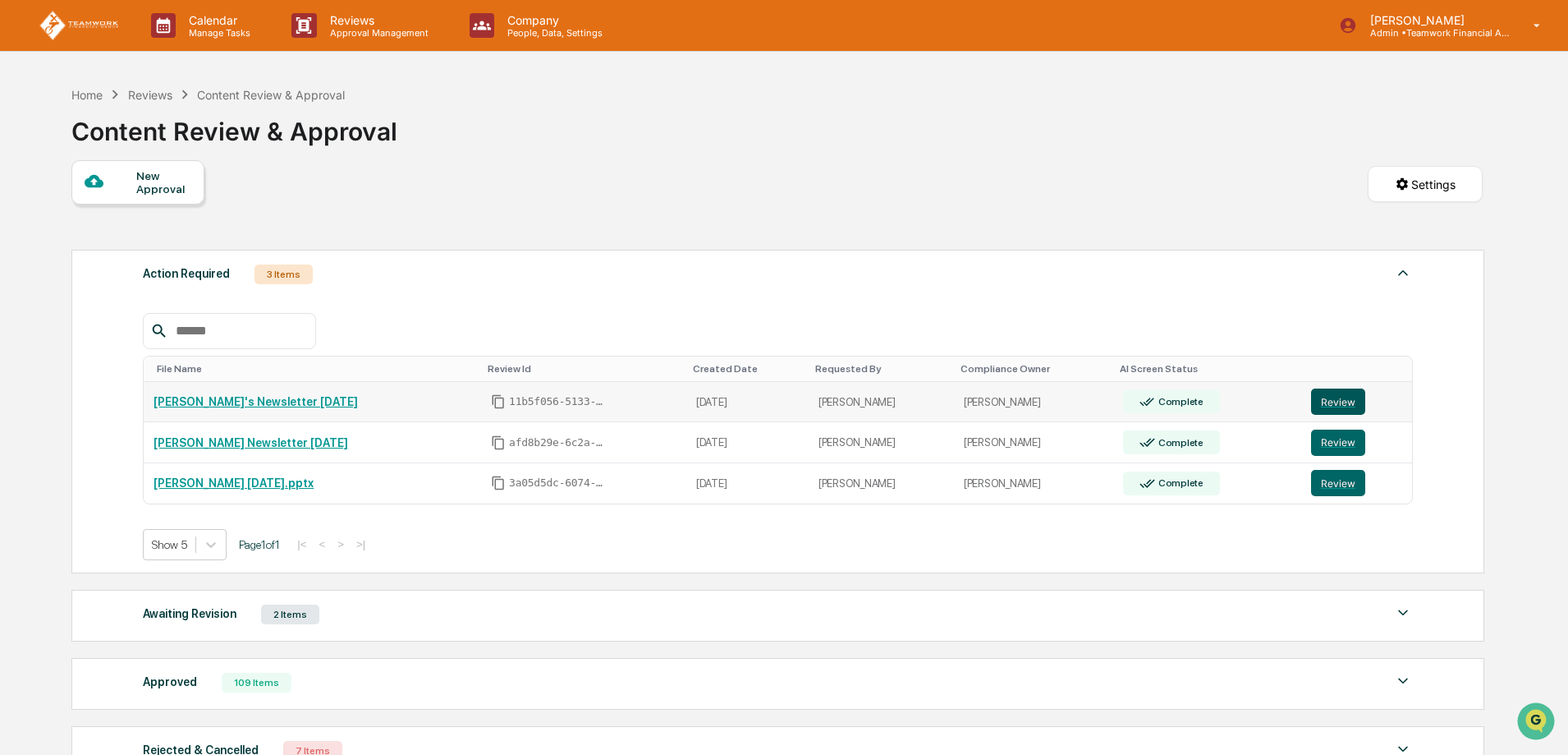
click at [1339, 399] on button "Review" at bounding box center [1337, 402] width 54 height 27
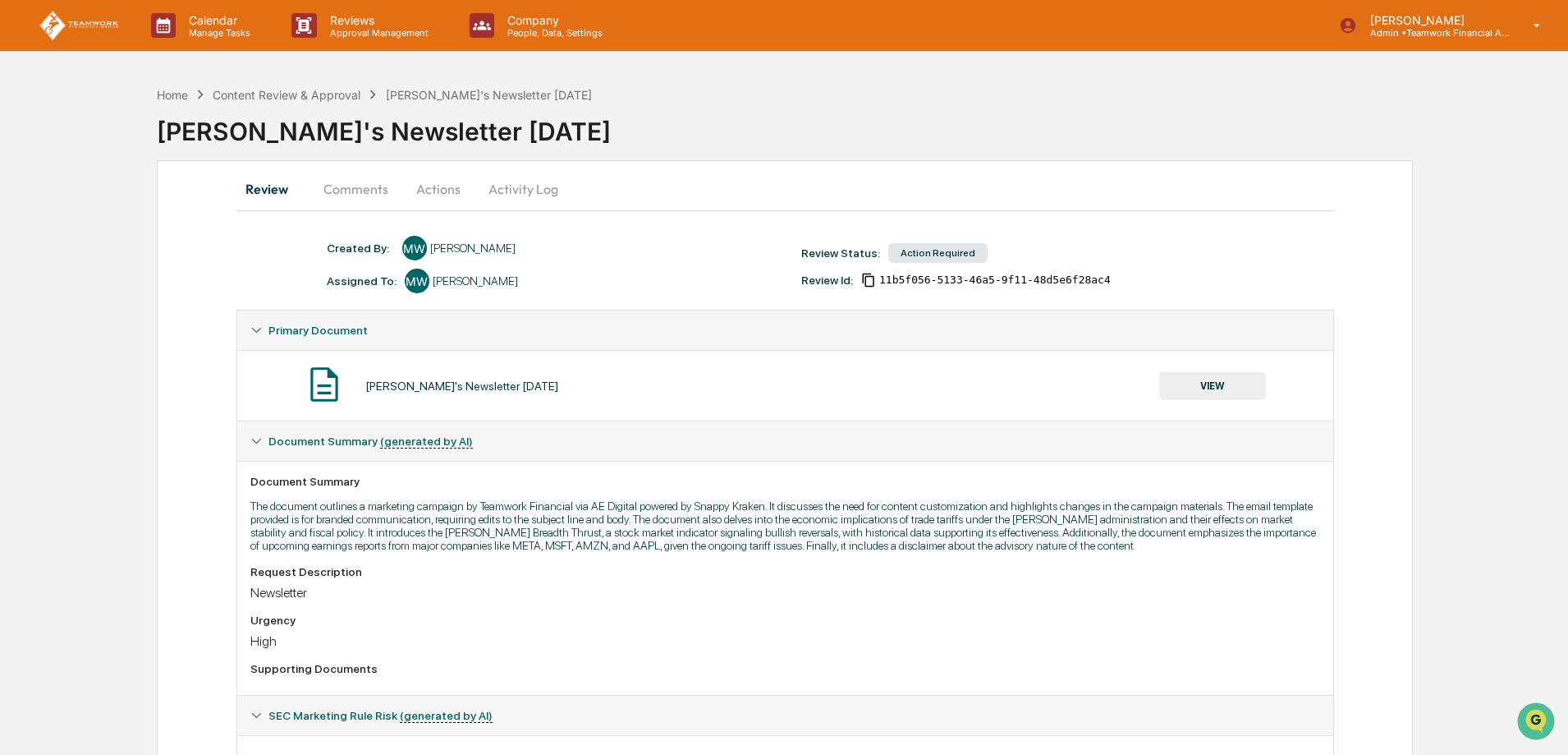
click at [438, 192] on button "Actions" at bounding box center [438, 189] width 74 height 39
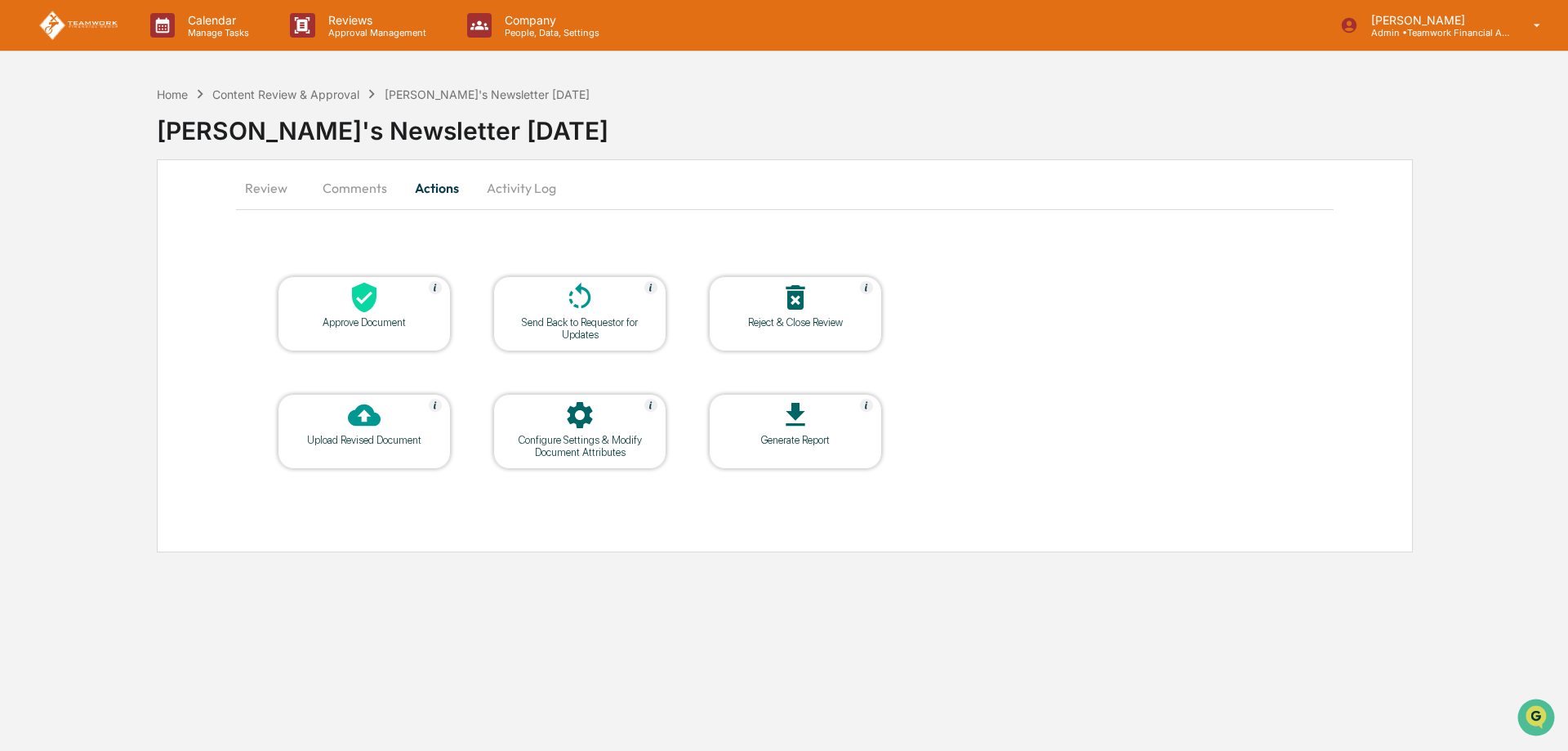
click at [815, 320] on div "Reject & Close Review" at bounding box center [796, 322] width 147 height 13
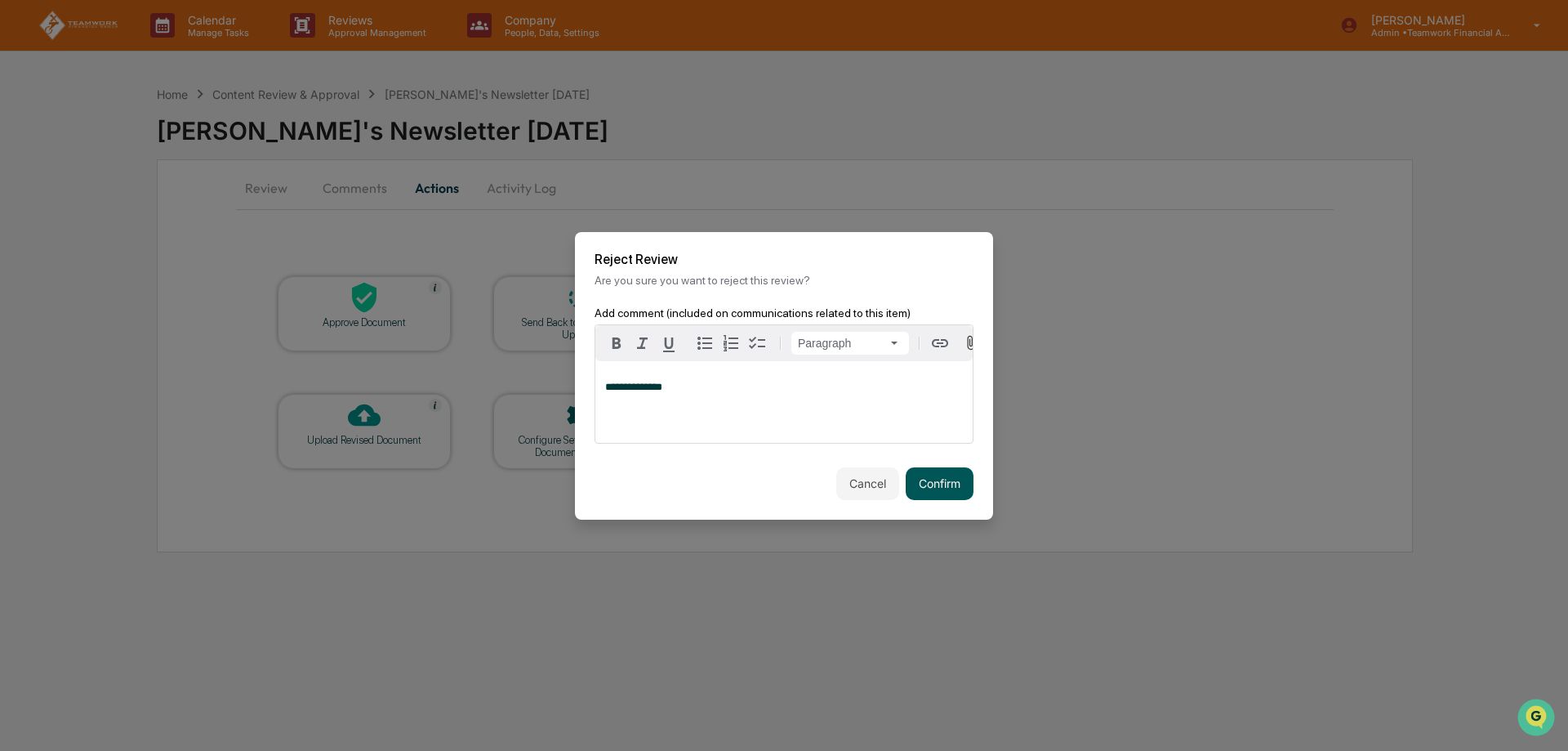
click at [928, 474] on button "Confirm" at bounding box center [939, 483] width 67 height 32
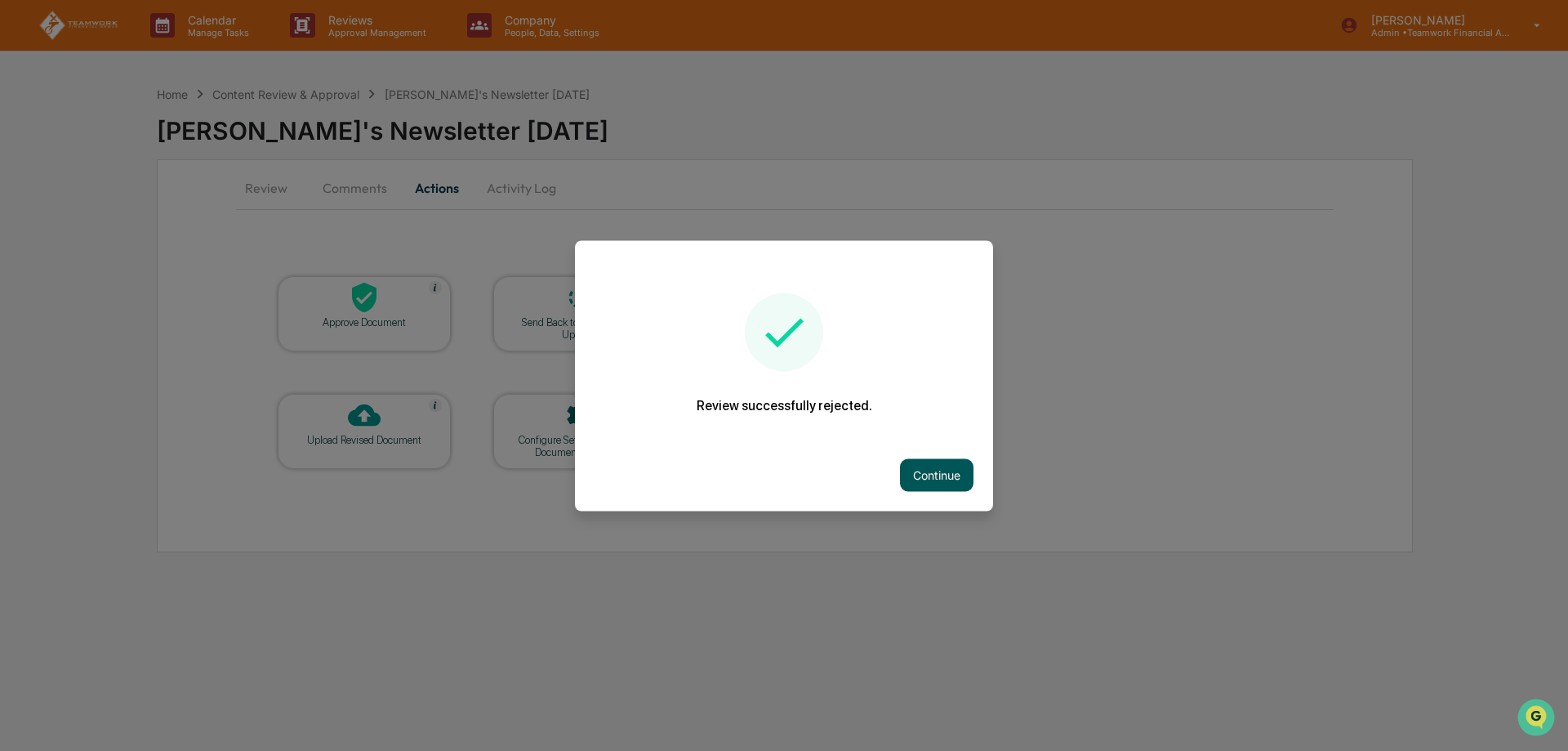
click at [919, 483] on button "Continue" at bounding box center [936, 474] width 73 height 32
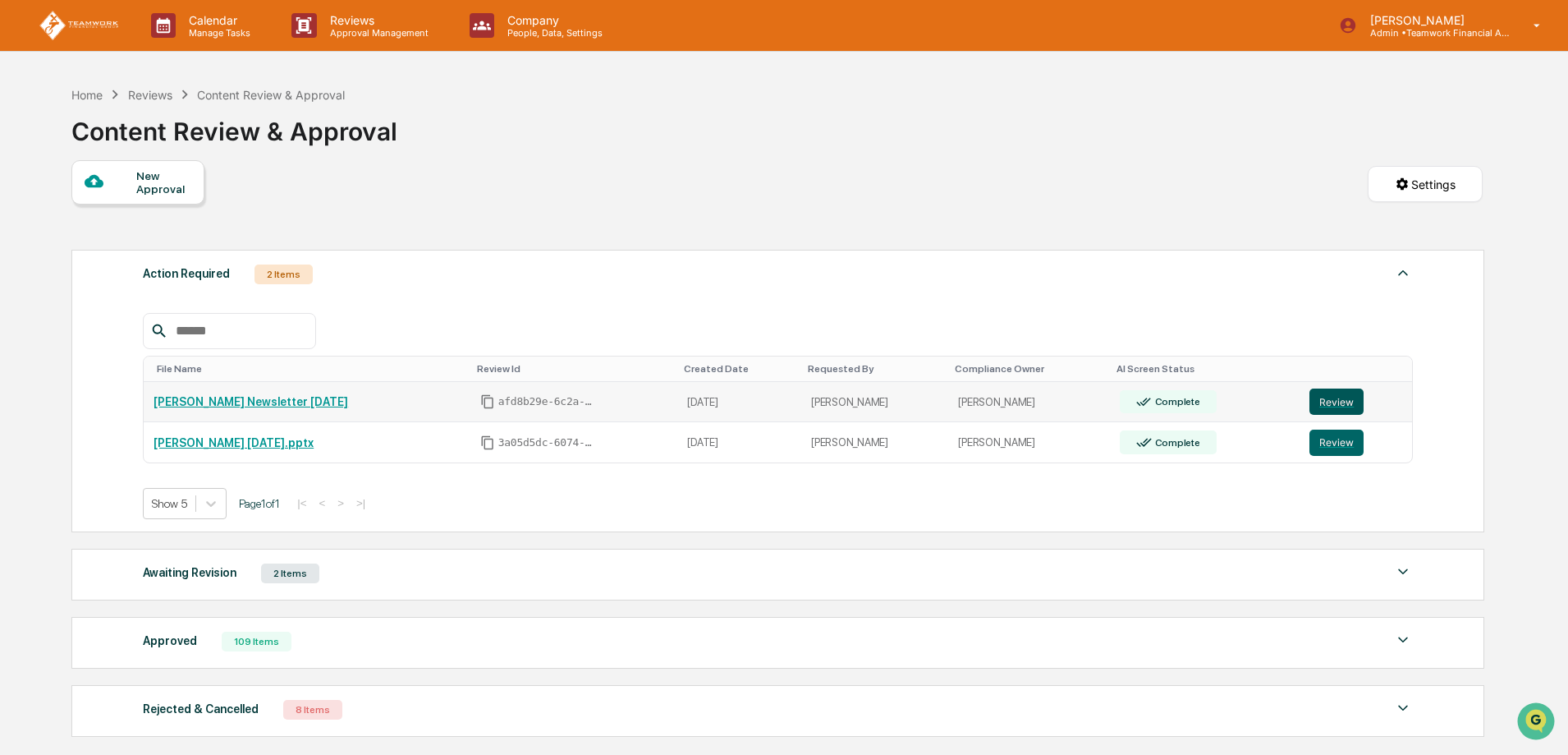
click at [1333, 409] on button "Review" at bounding box center [1335, 402] width 54 height 27
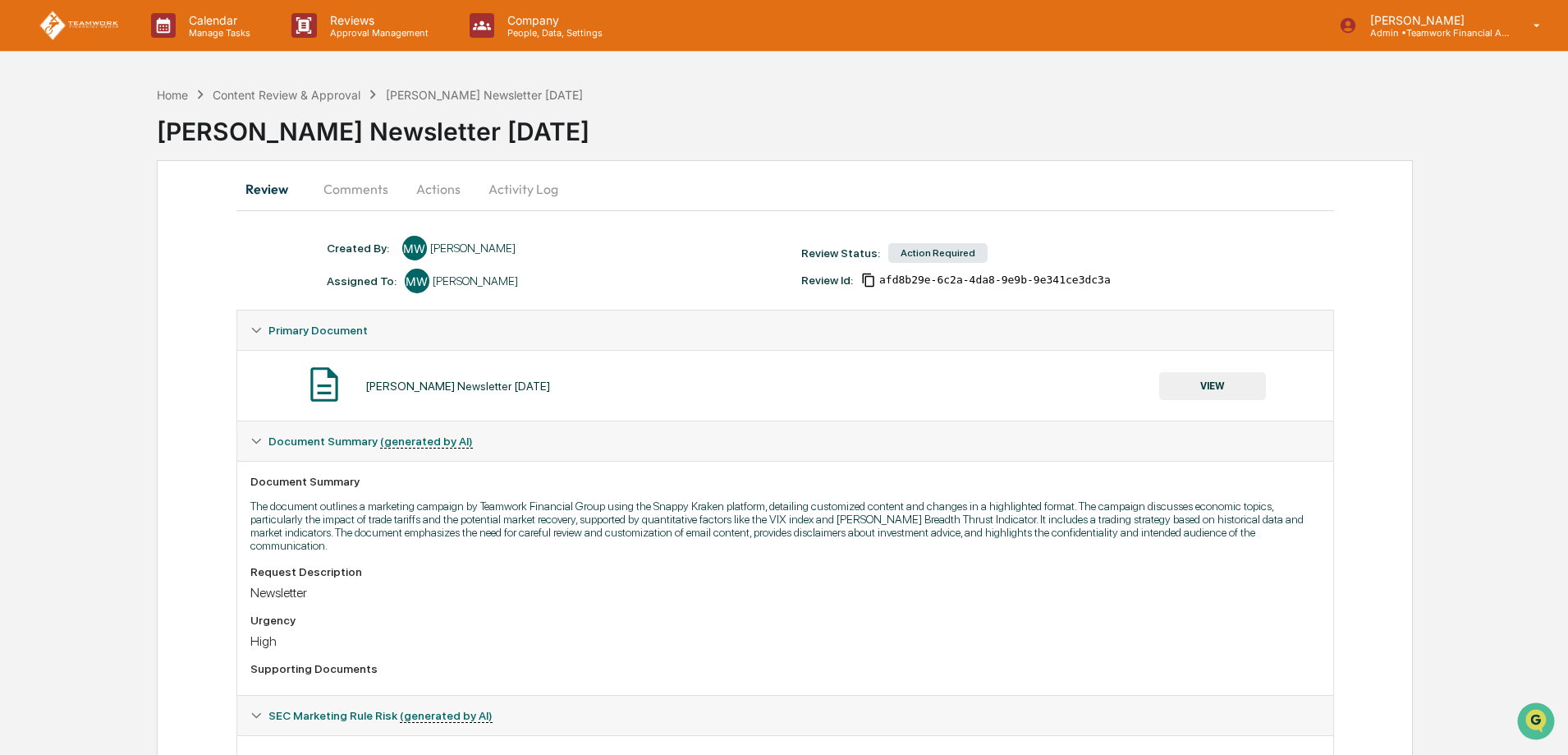
click at [442, 189] on button "Actions" at bounding box center [438, 189] width 74 height 39
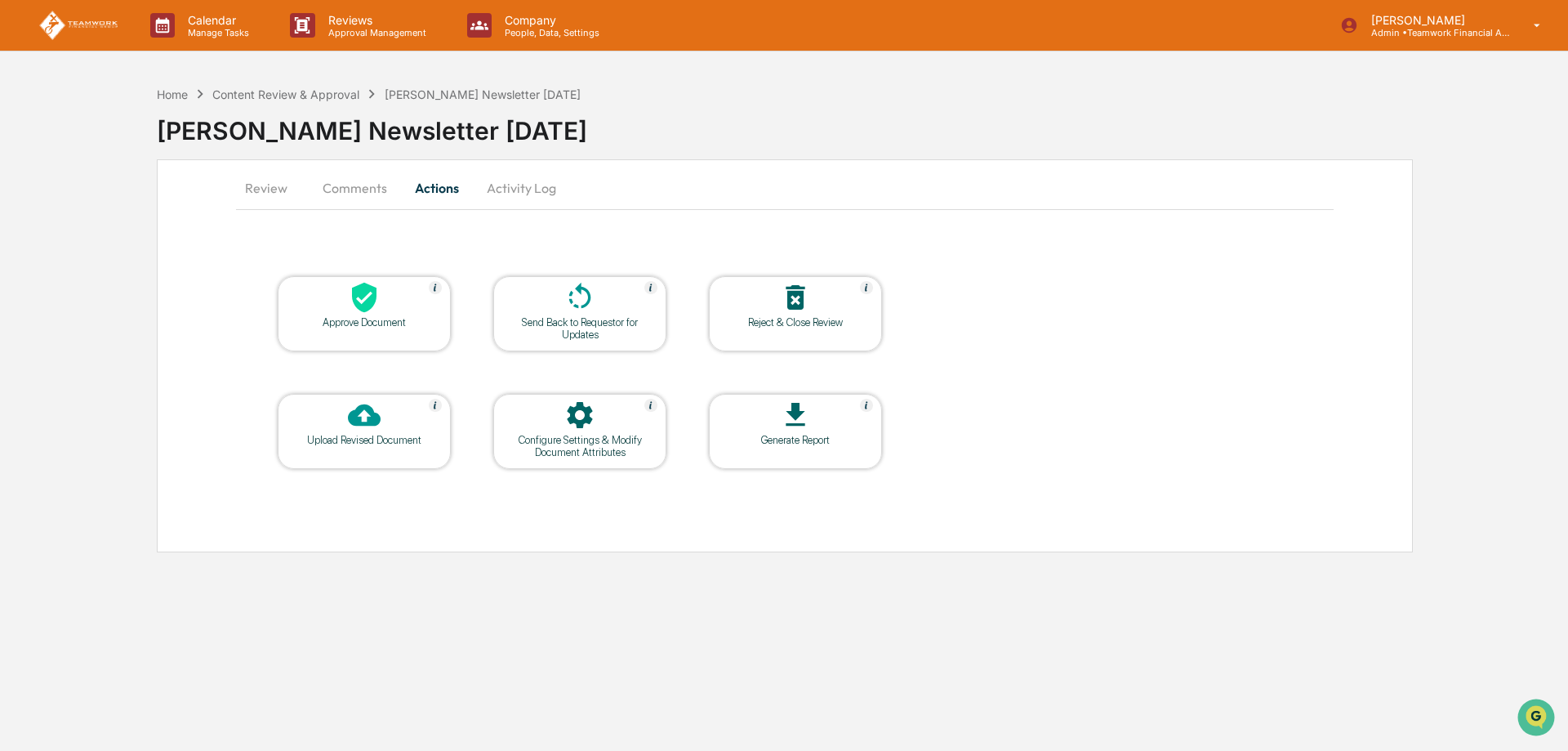
click at [780, 328] on div "Reject & Close Review" at bounding box center [795, 313] width 173 height 75
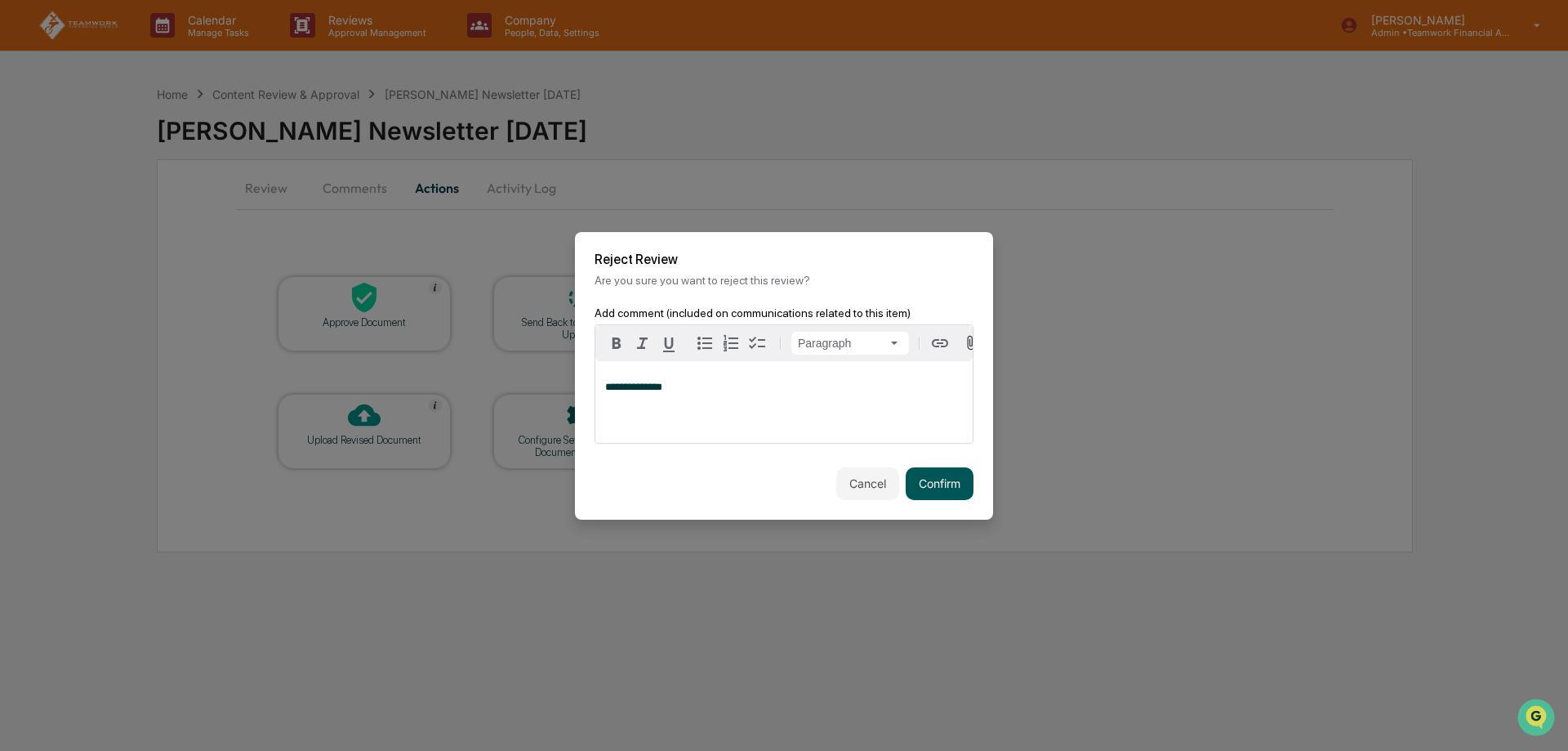
click at [952, 490] on button "Confirm" at bounding box center [939, 483] width 67 height 32
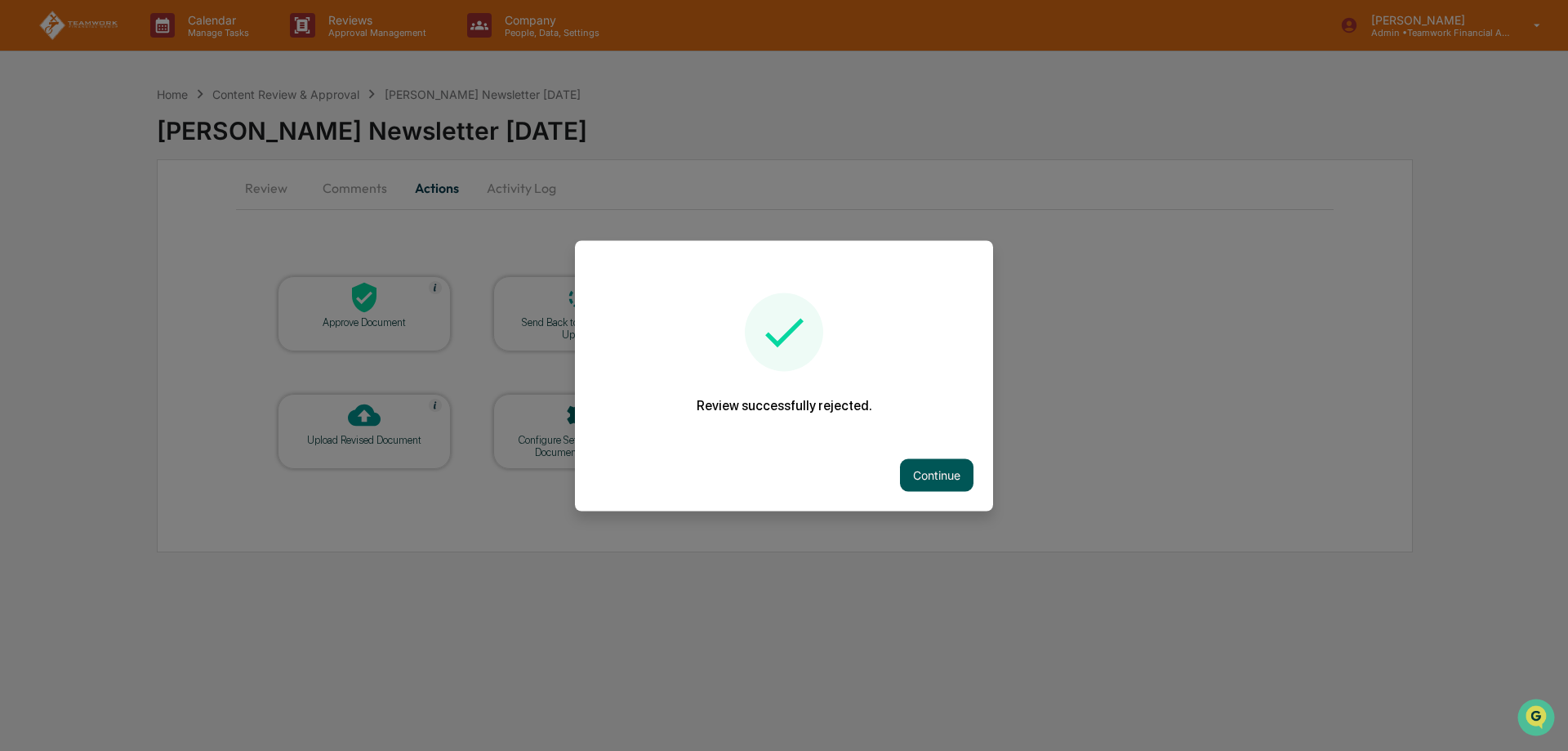
click at [951, 475] on button "Continue" at bounding box center [936, 474] width 73 height 32
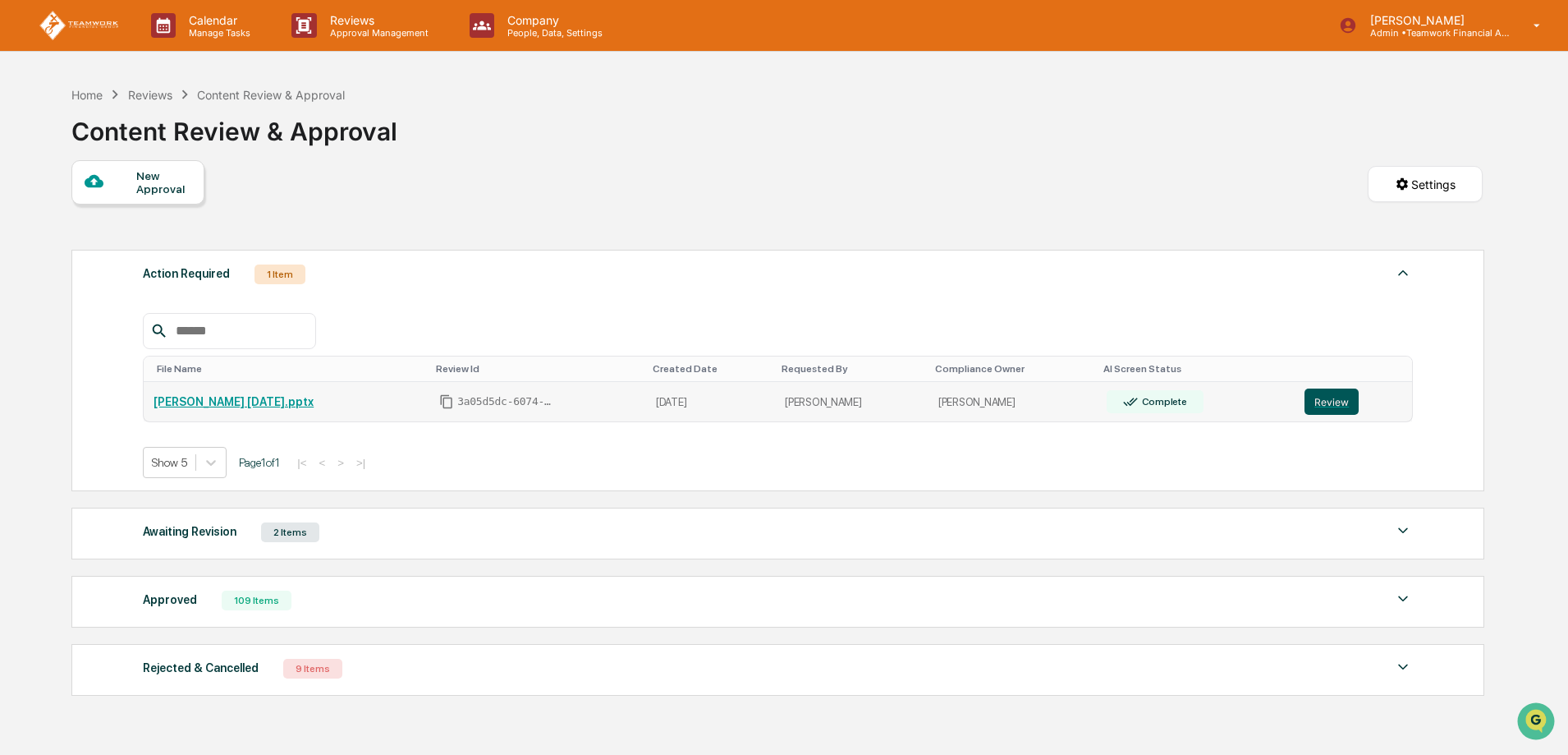
click at [1344, 399] on button "Review" at bounding box center [1331, 402] width 54 height 27
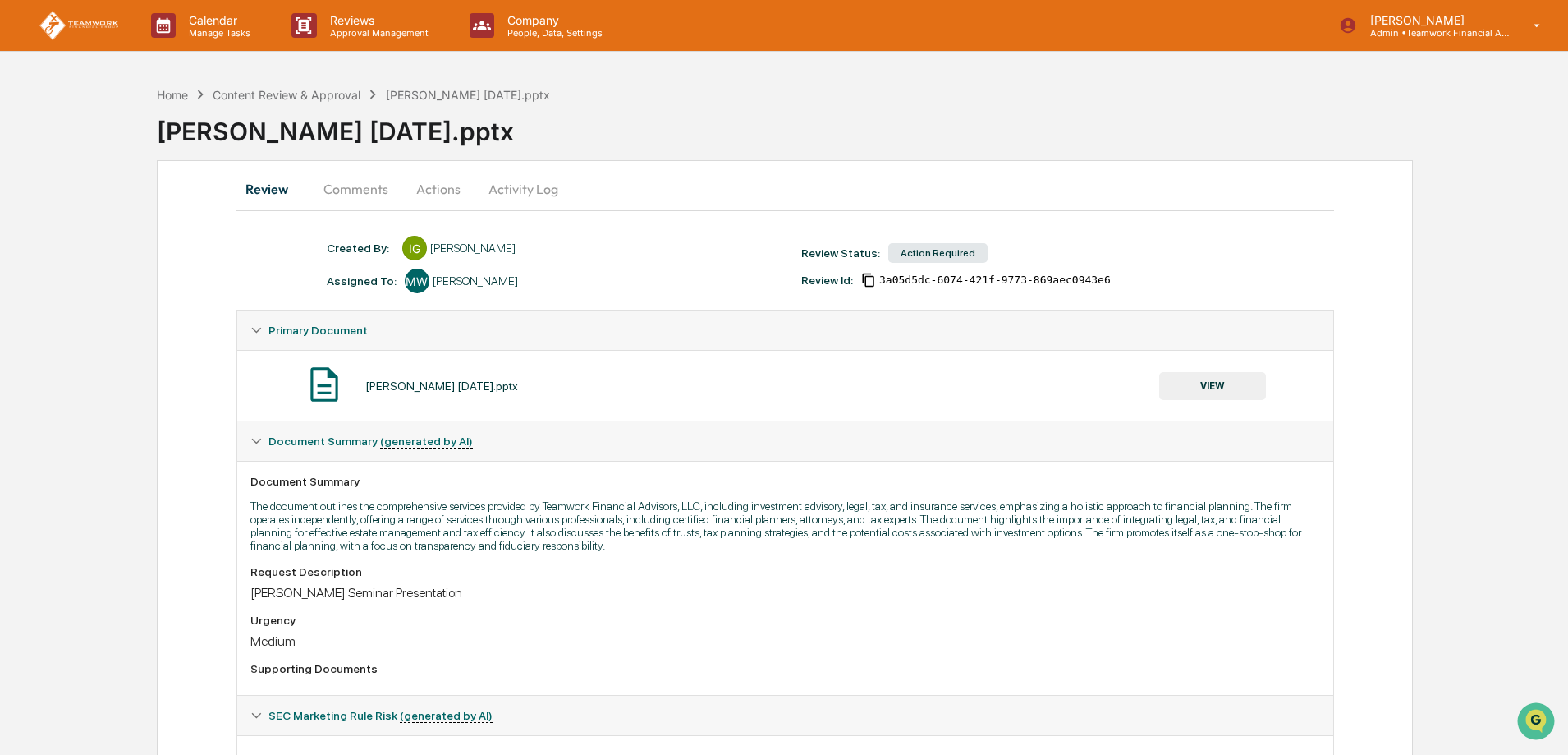
click at [439, 179] on button "Actions" at bounding box center [438, 189] width 74 height 39
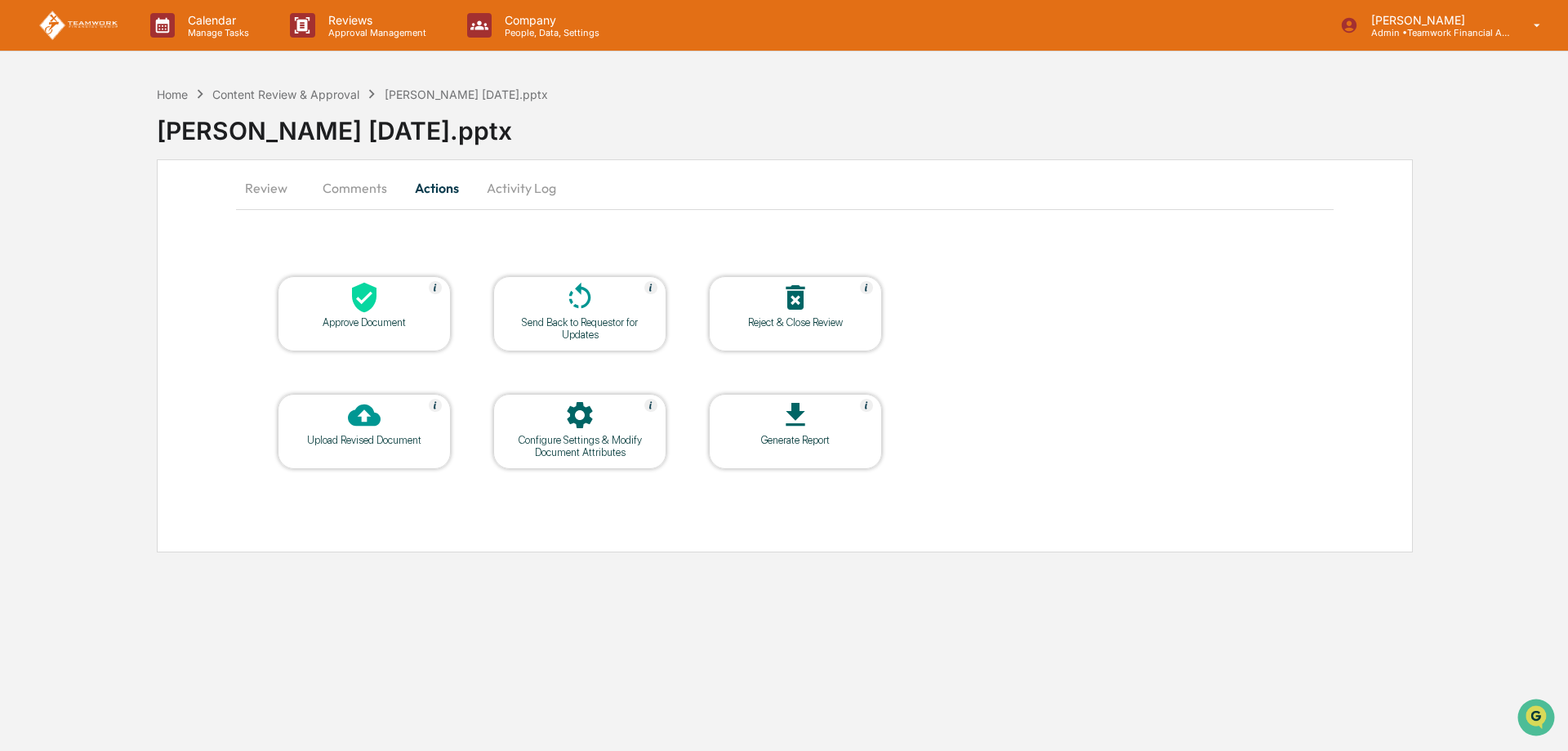
click at [351, 420] on icon at bounding box center [363, 415] width 32 height 22
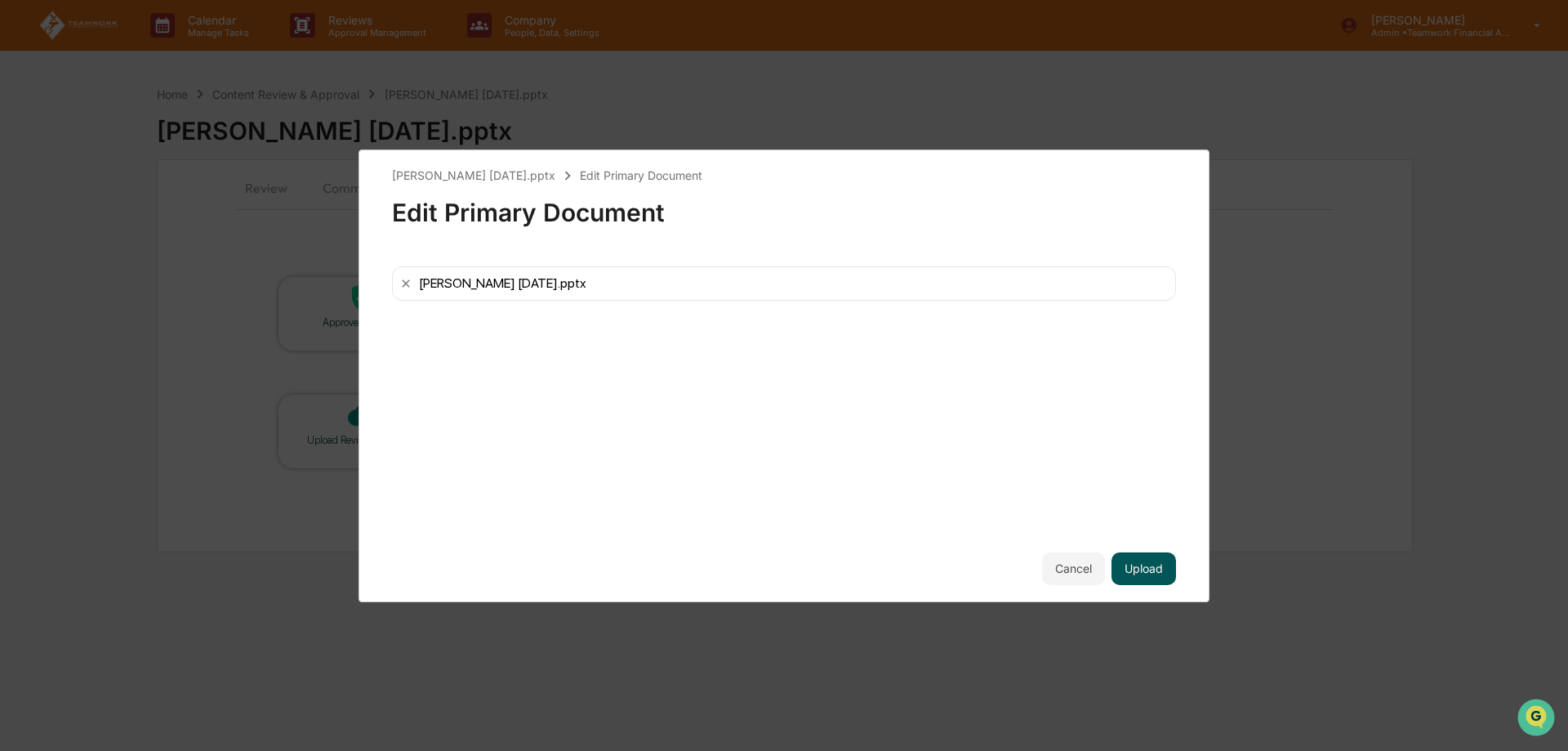
click at [1151, 567] on button "Upload" at bounding box center [1144, 568] width 64 height 32
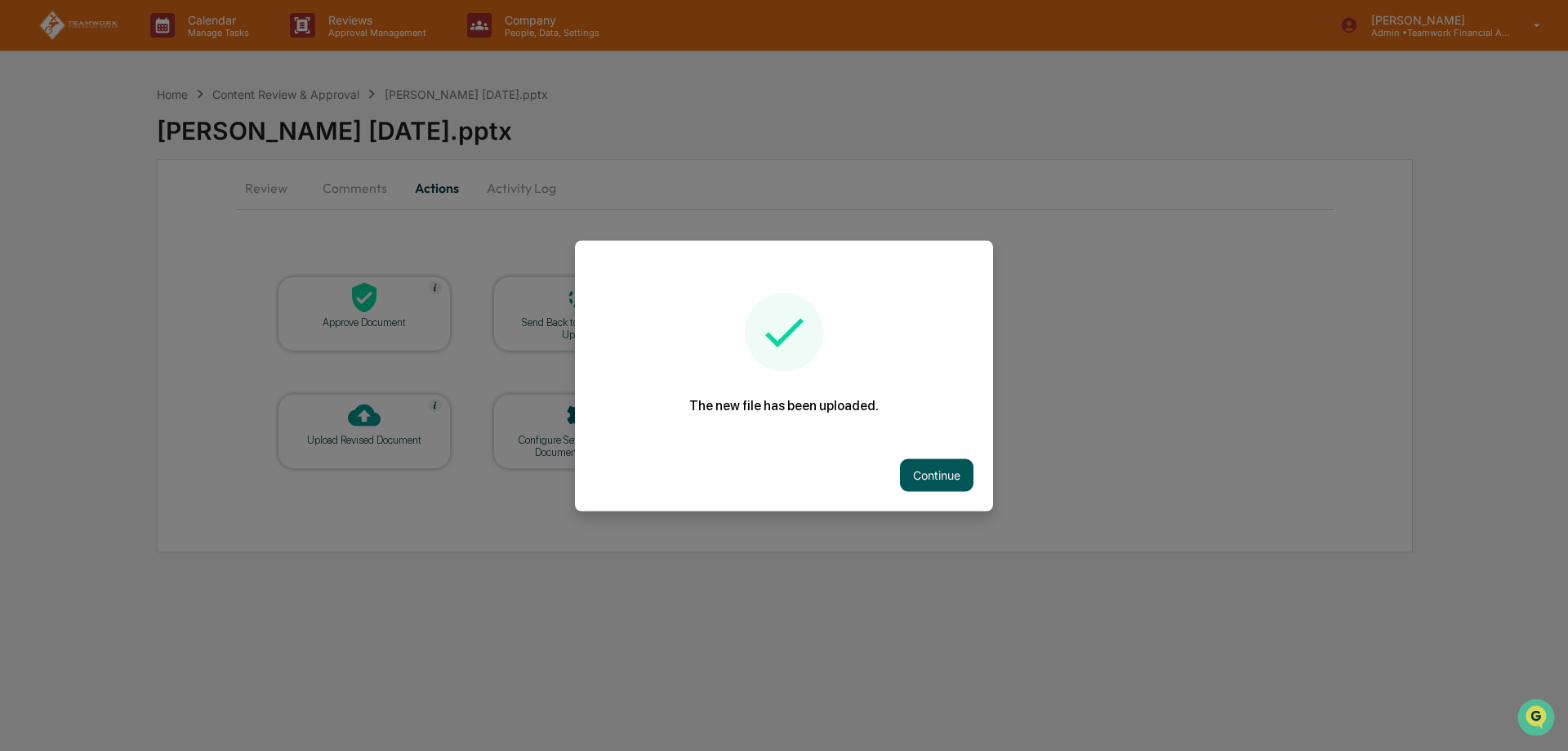
click at [930, 486] on button "Continue" at bounding box center [936, 474] width 73 height 32
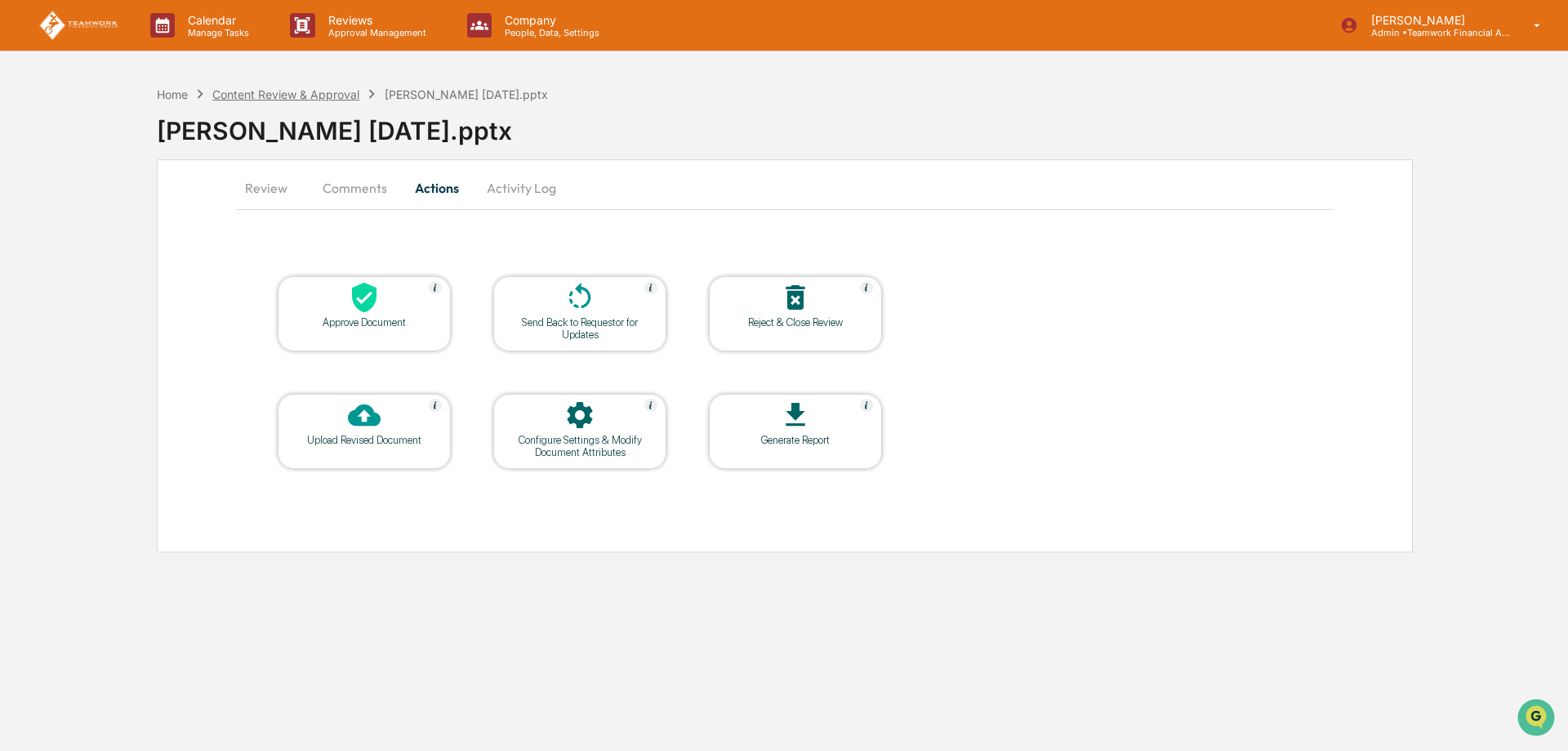
click at [271, 90] on div "Content Review & Approval" at bounding box center [286, 95] width 147 height 14
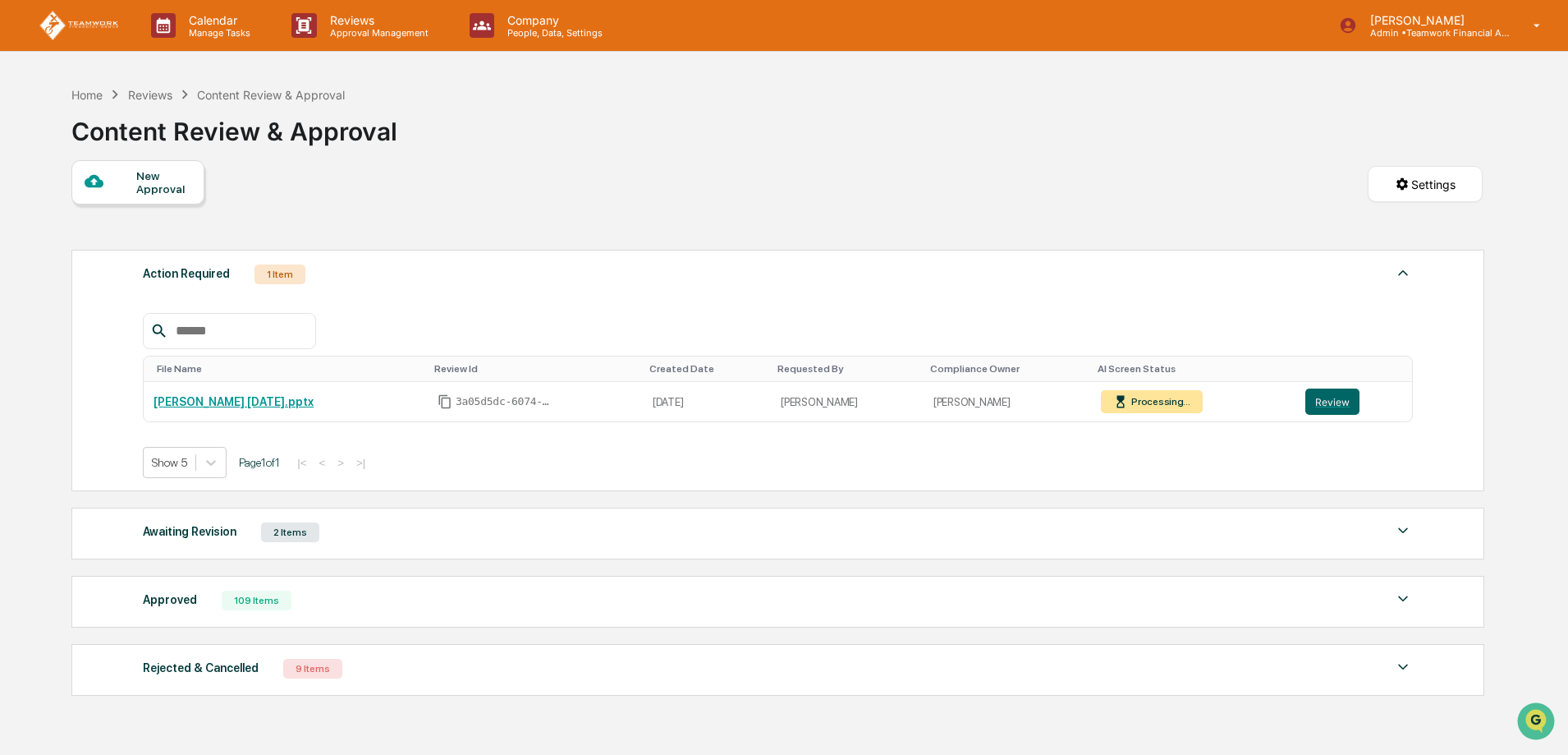
click at [181, 527] on div "Awaiting Revision" at bounding box center [189, 531] width 93 height 22
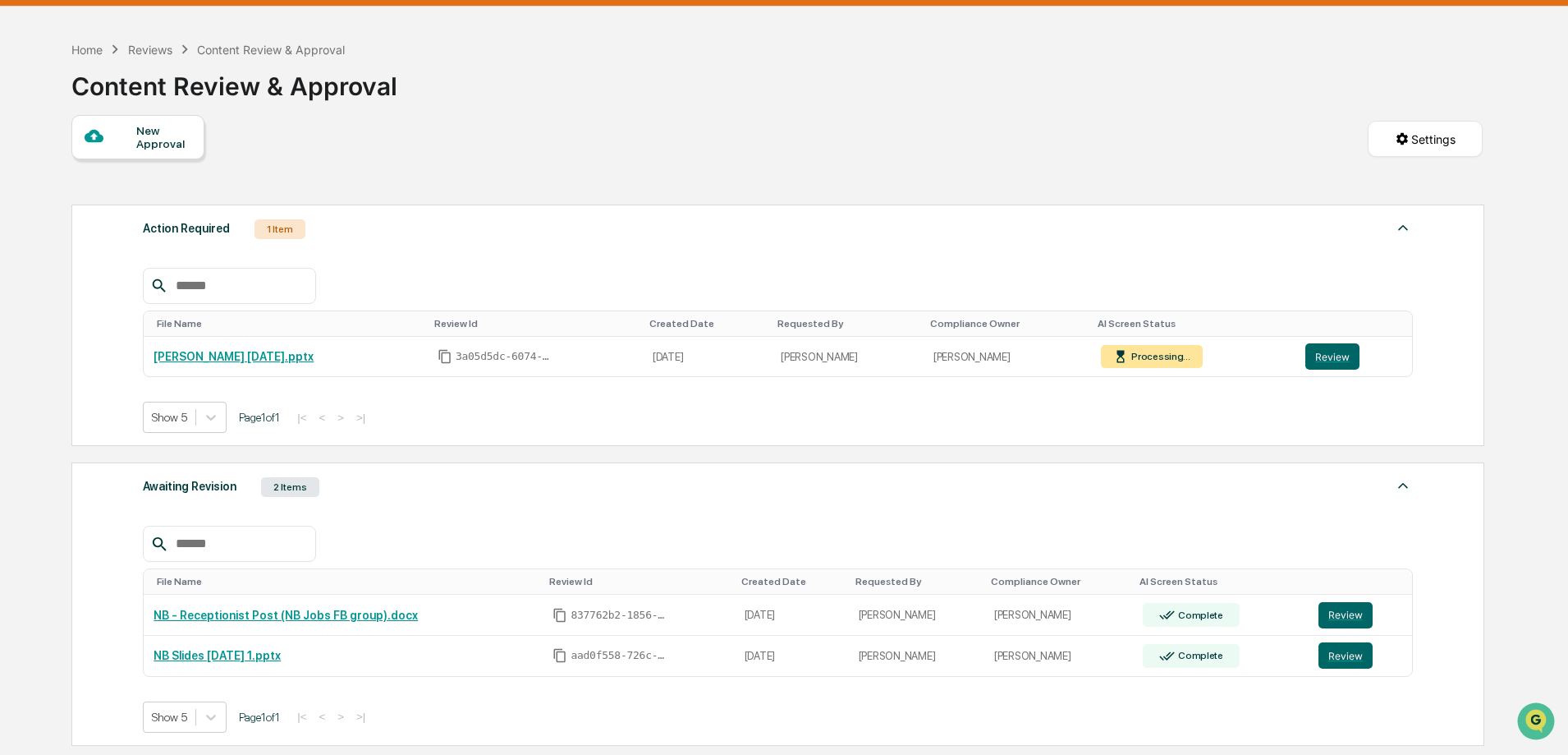
scroll to position [82, 0]
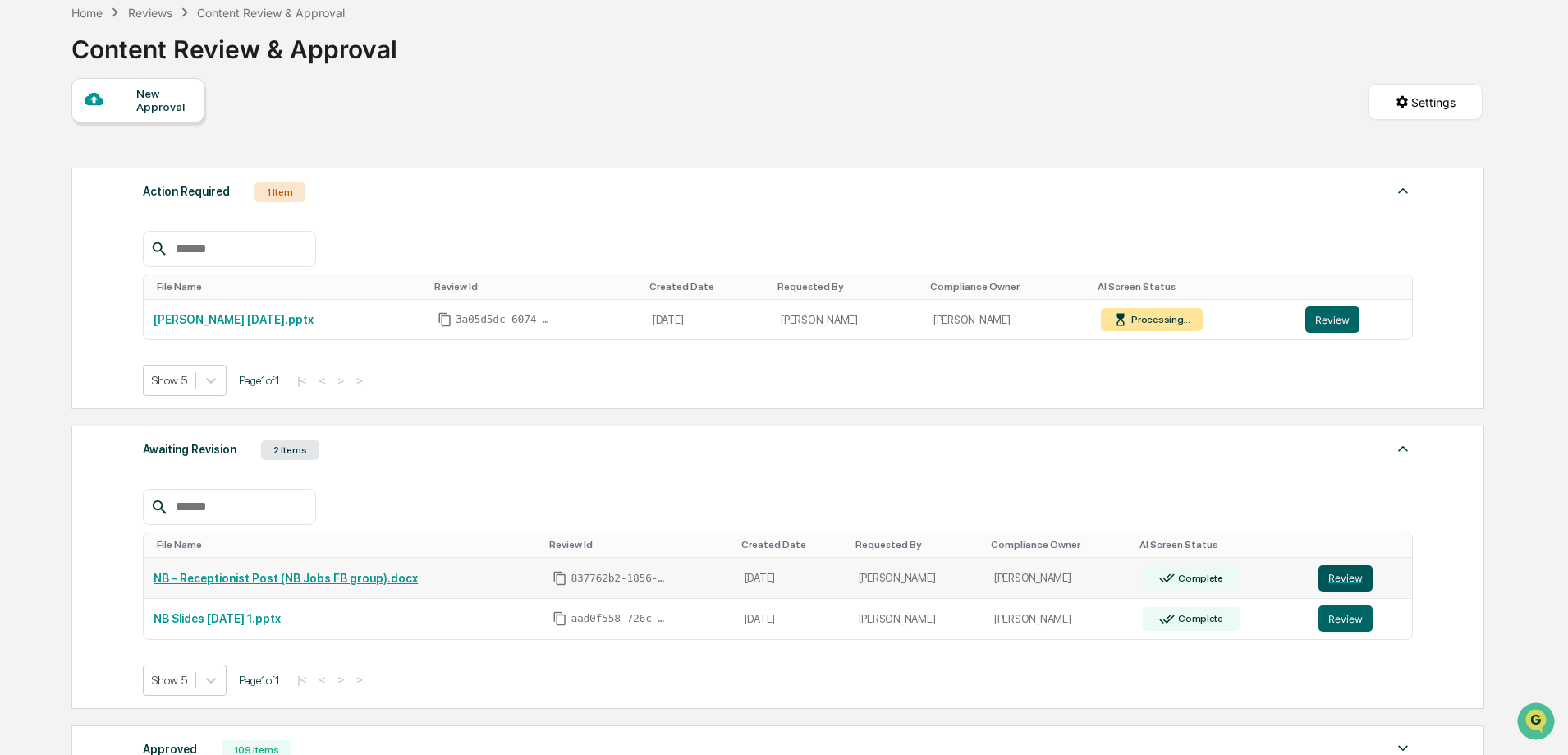
click at [1349, 578] on button "Review" at bounding box center [1345, 578] width 54 height 27
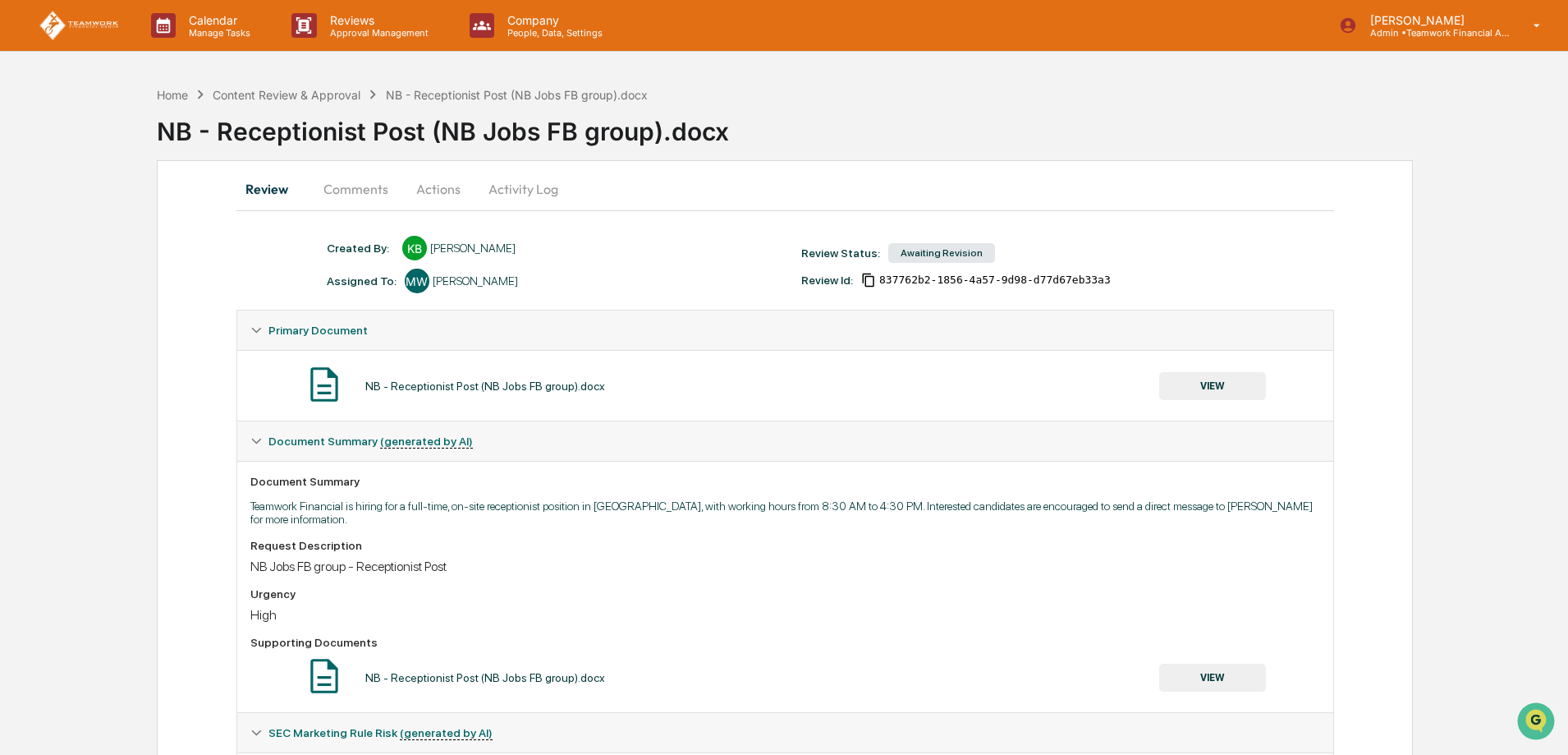
click at [425, 189] on button "Actions" at bounding box center [438, 189] width 74 height 39
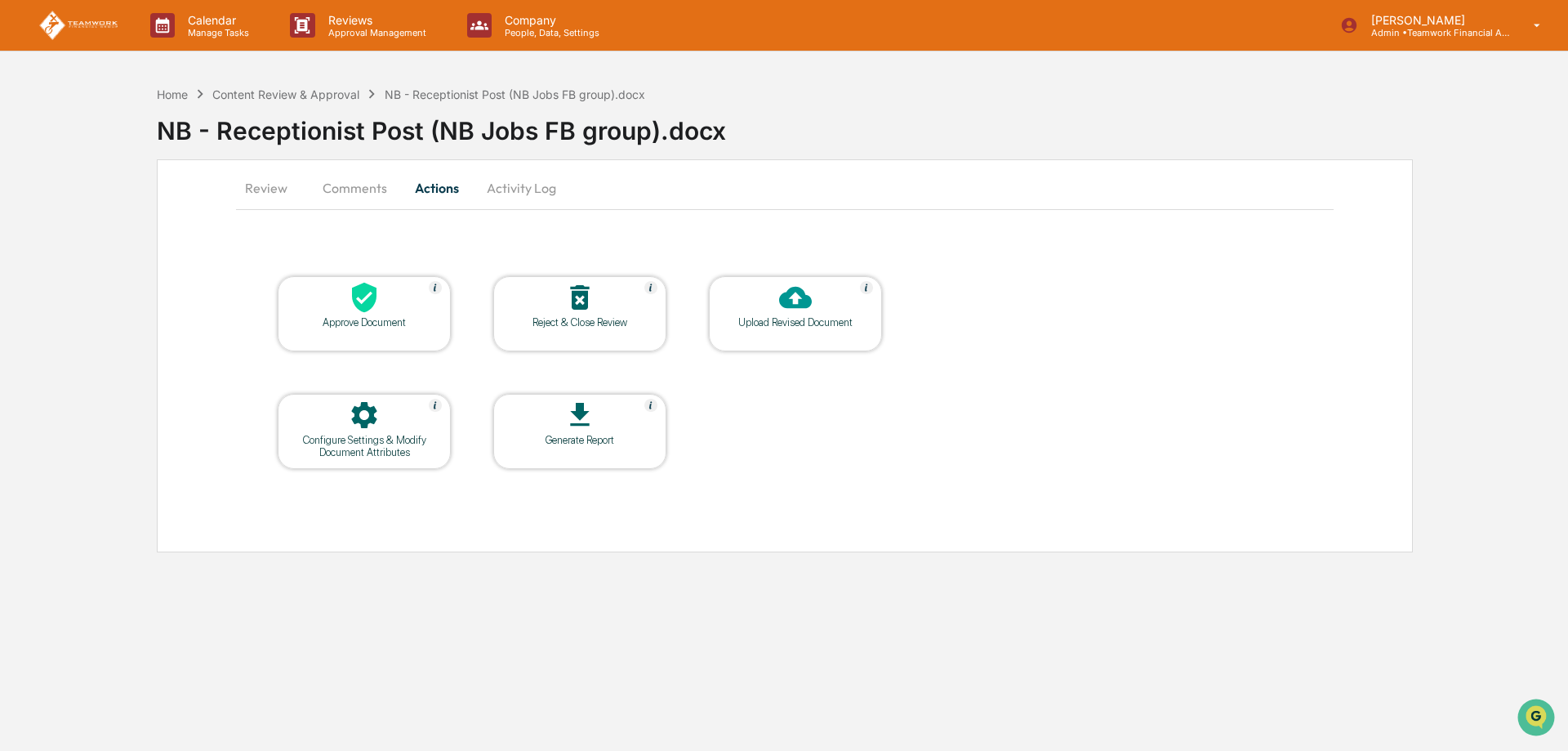
click at [1002, 447] on div "Approve Document Reject & Close Review Upload Revised Document Configure Settin…" at bounding box center [785, 372] width 1097 height 276
click at [303, 101] on div "Content Review & Approval" at bounding box center [286, 95] width 147 height 14
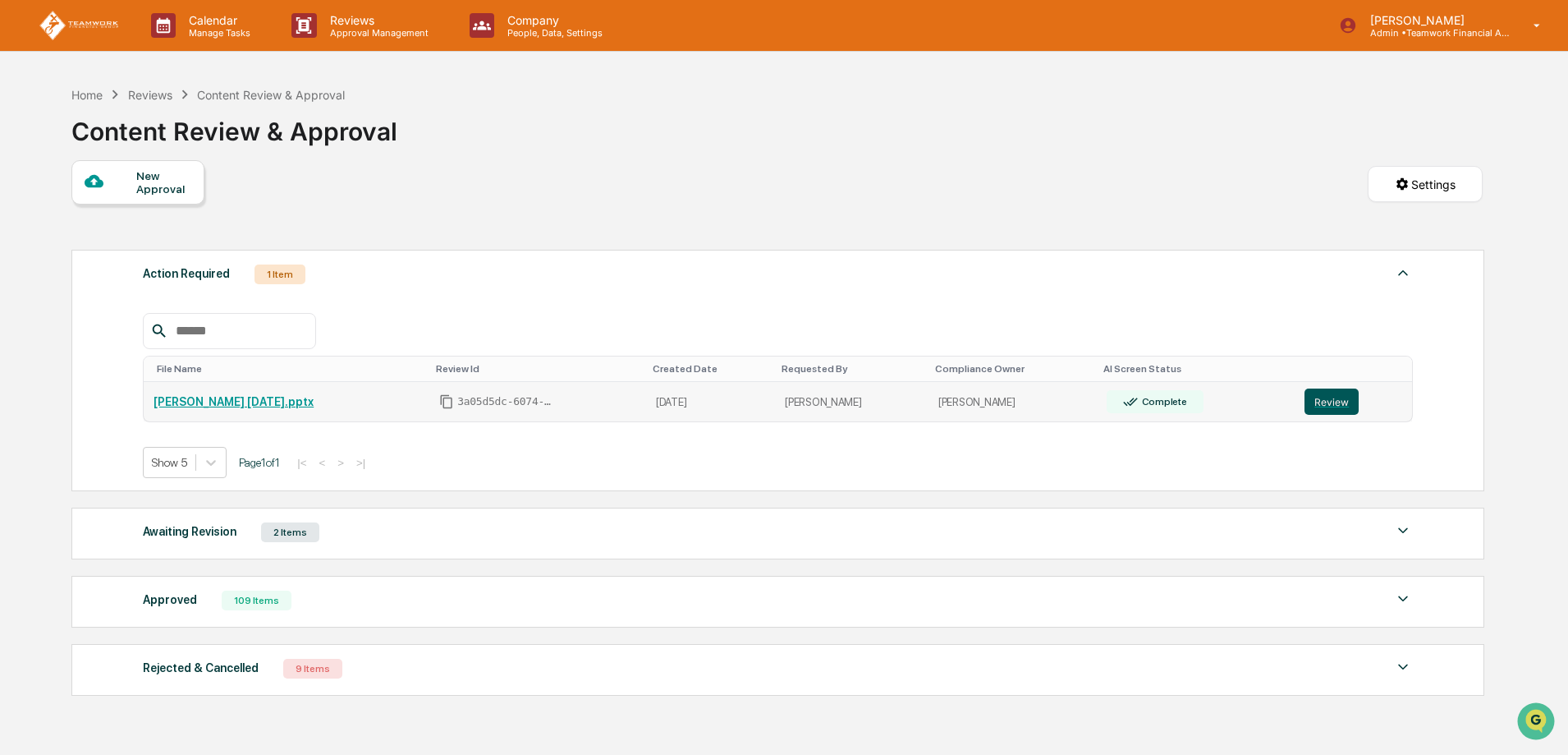
click at [1331, 401] on button "Review" at bounding box center [1331, 402] width 54 height 27
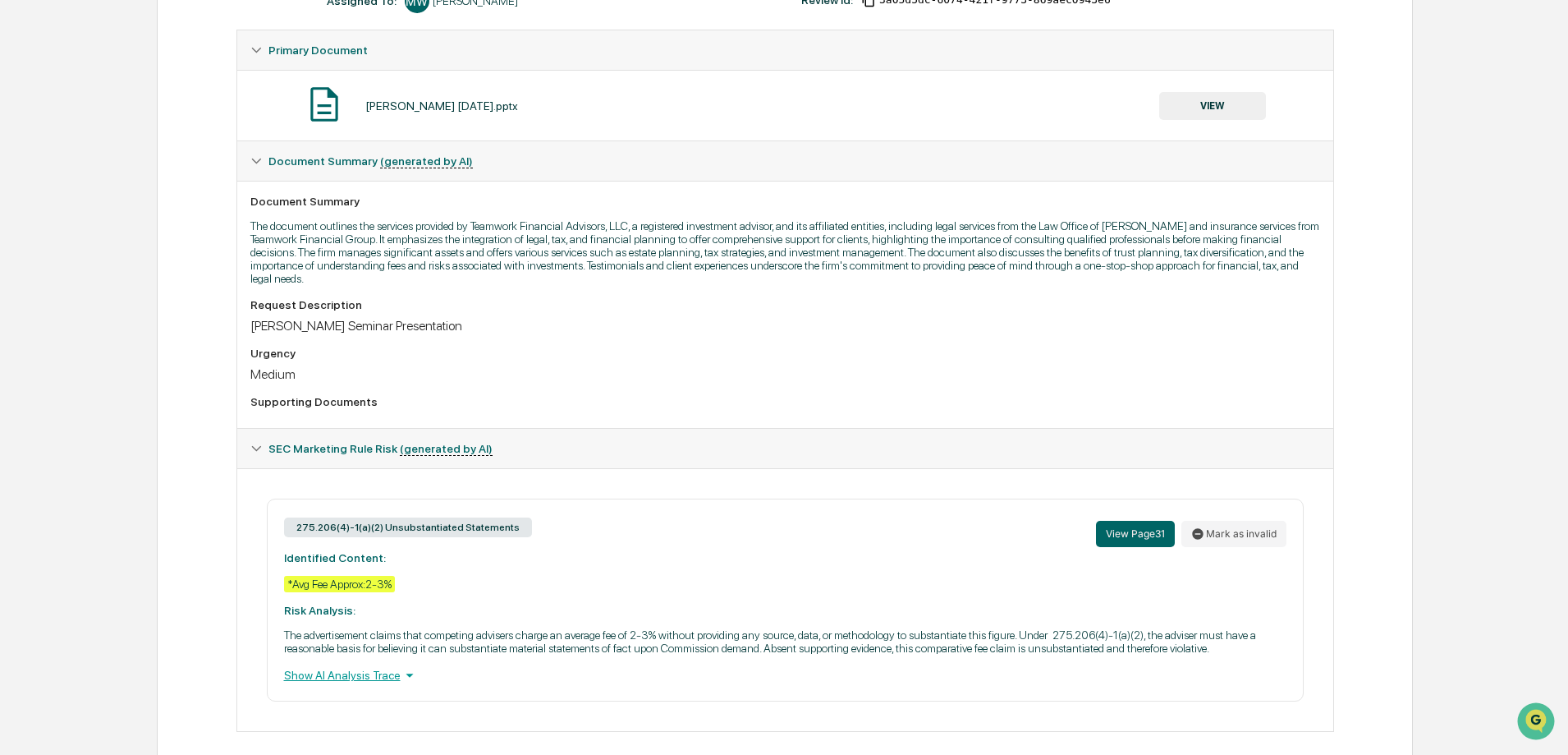
scroll to position [299, 0]
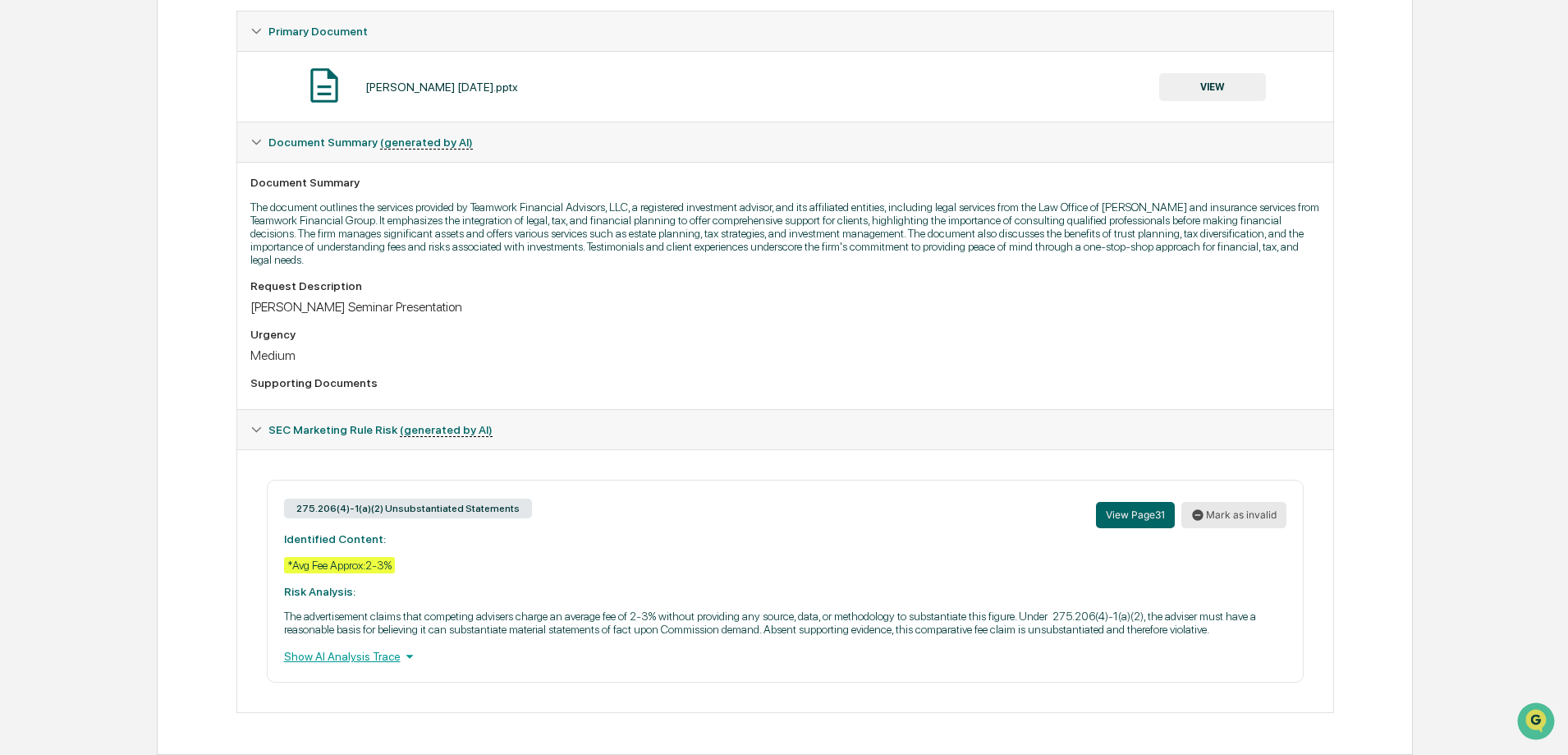
click at [1244, 516] on button "Mark as invalid" at bounding box center [1233, 514] width 105 height 27
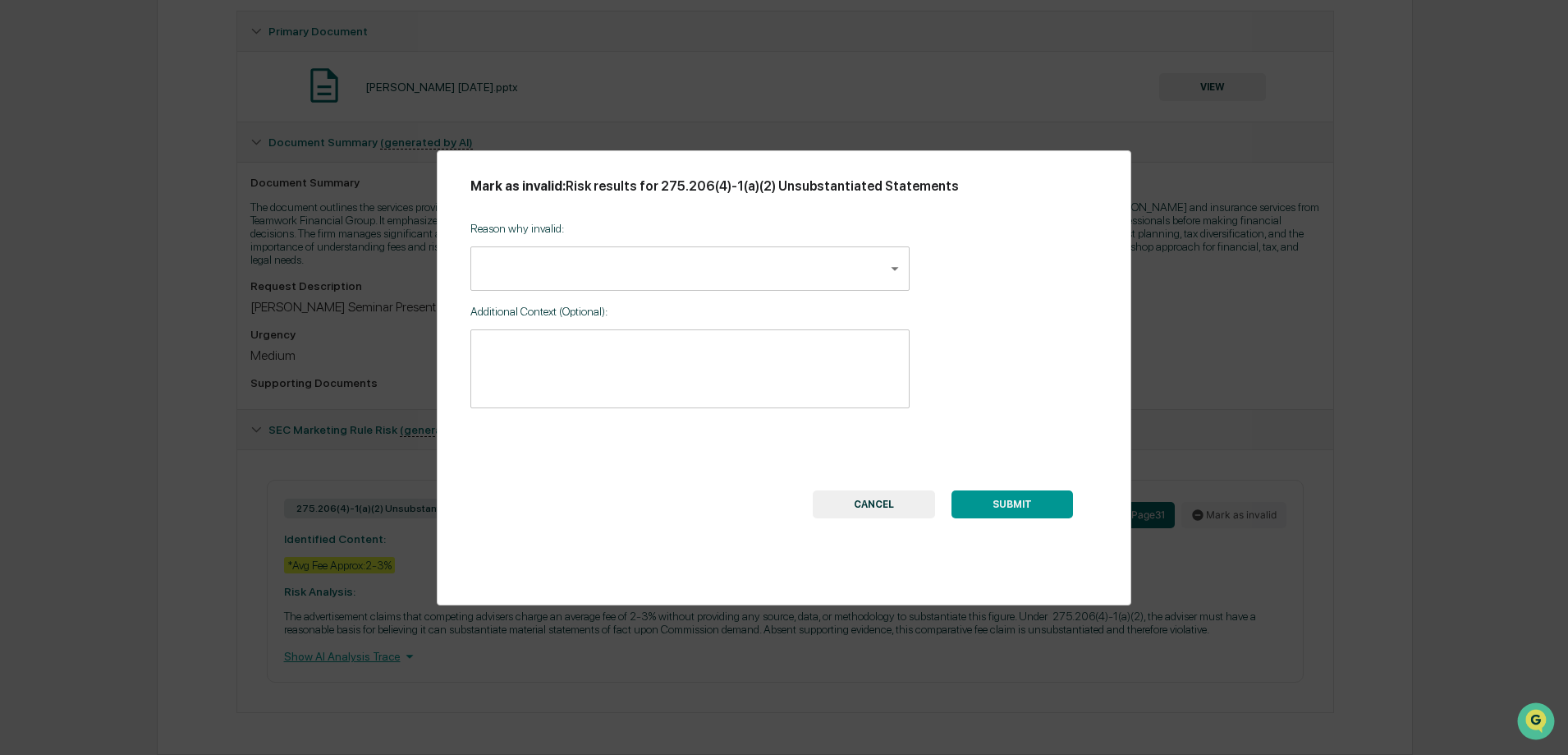
click at [556, 273] on body "Calendar Manage Tasks Reviews Approval Management Company People, Data, Setting…" at bounding box center [784, 227] width 1568 height 1053
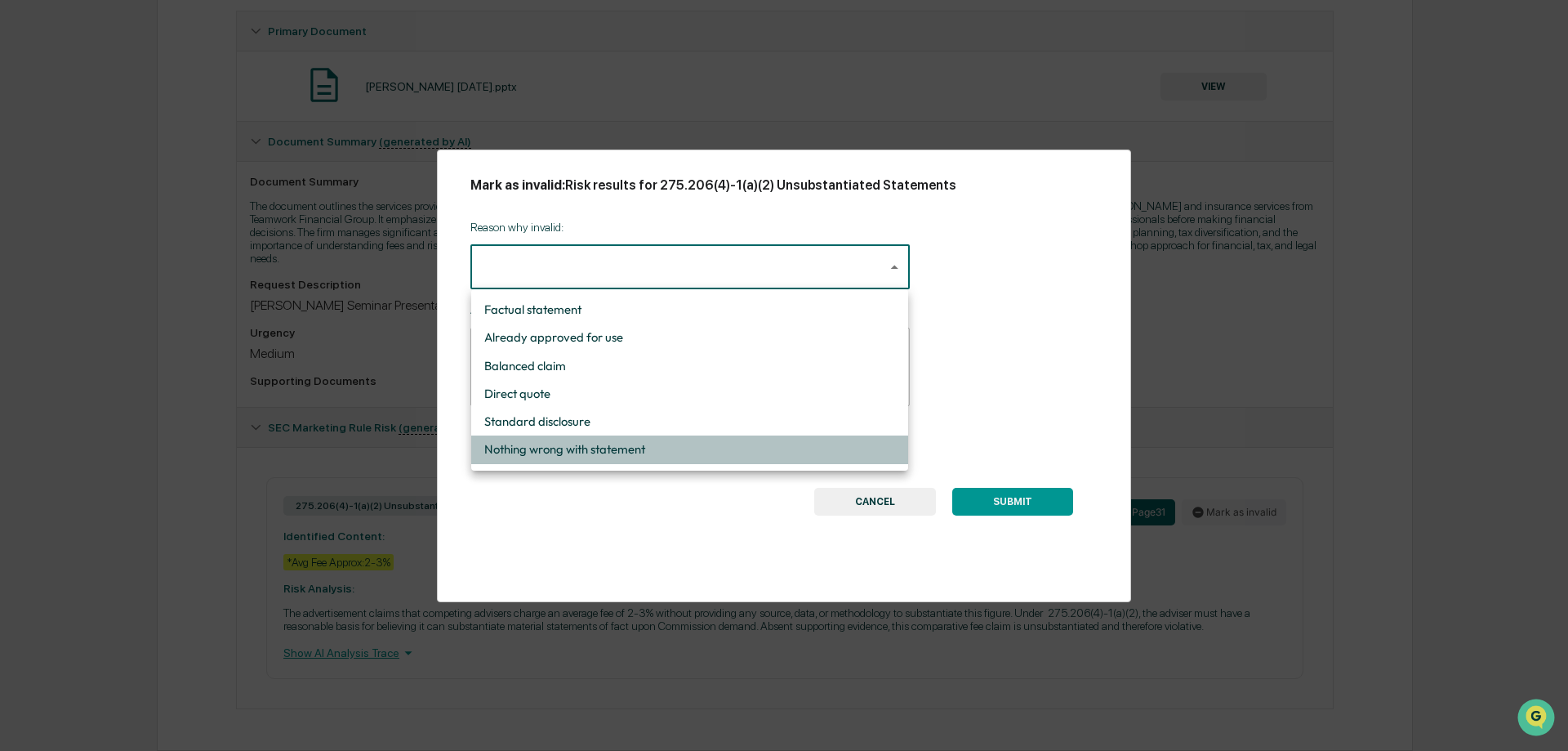
click at [645, 451] on li "Nothing wrong with statement" at bounding box center [690, 449] width 437 height 27
type input "**********"
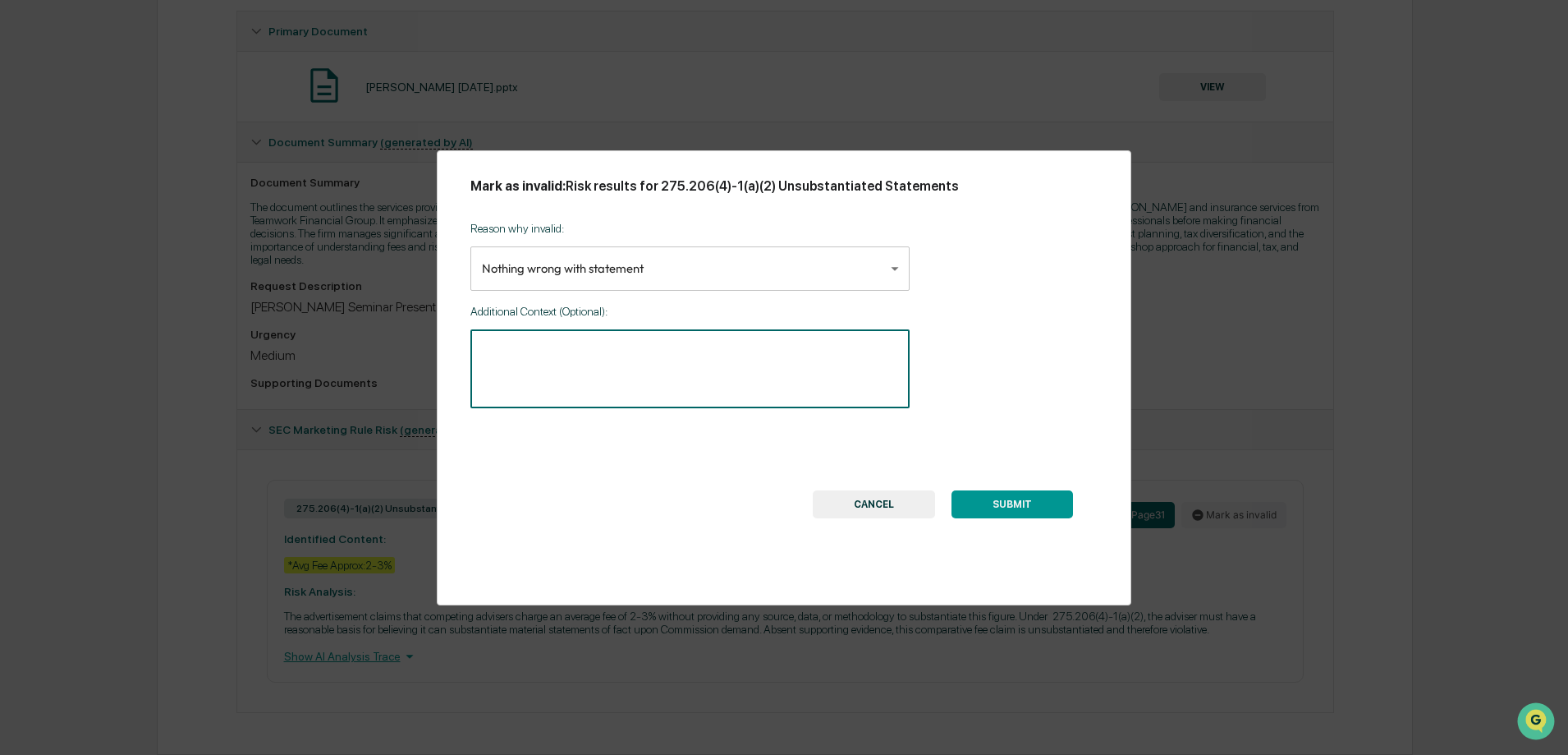
click at [529, 363] on textarea at bounding box center [690, 369] width 416 height 52
type textarea "**********"
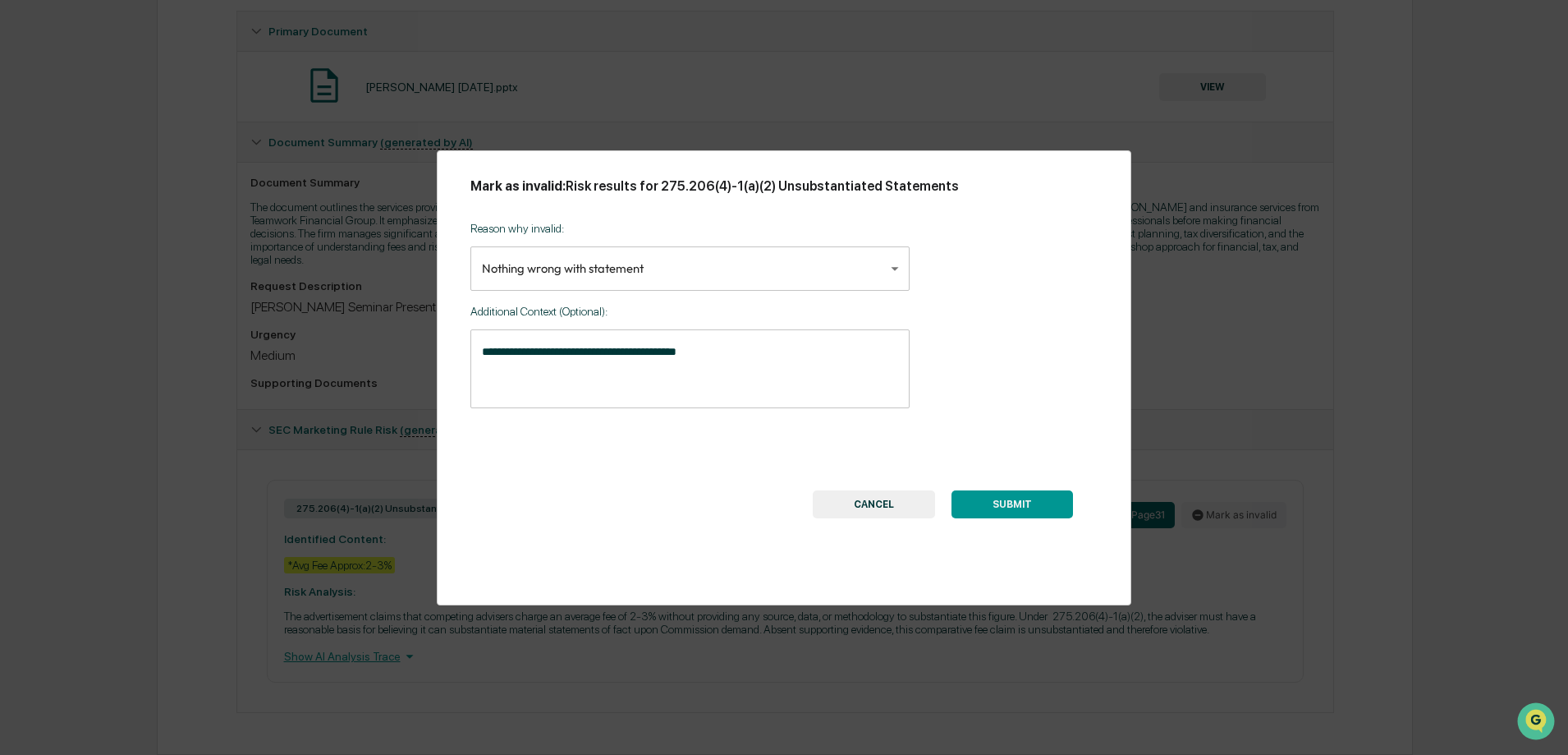
click at [1025, 499] on button "SUBMIT" at bounding box center [1013, 504] width 122 height 27
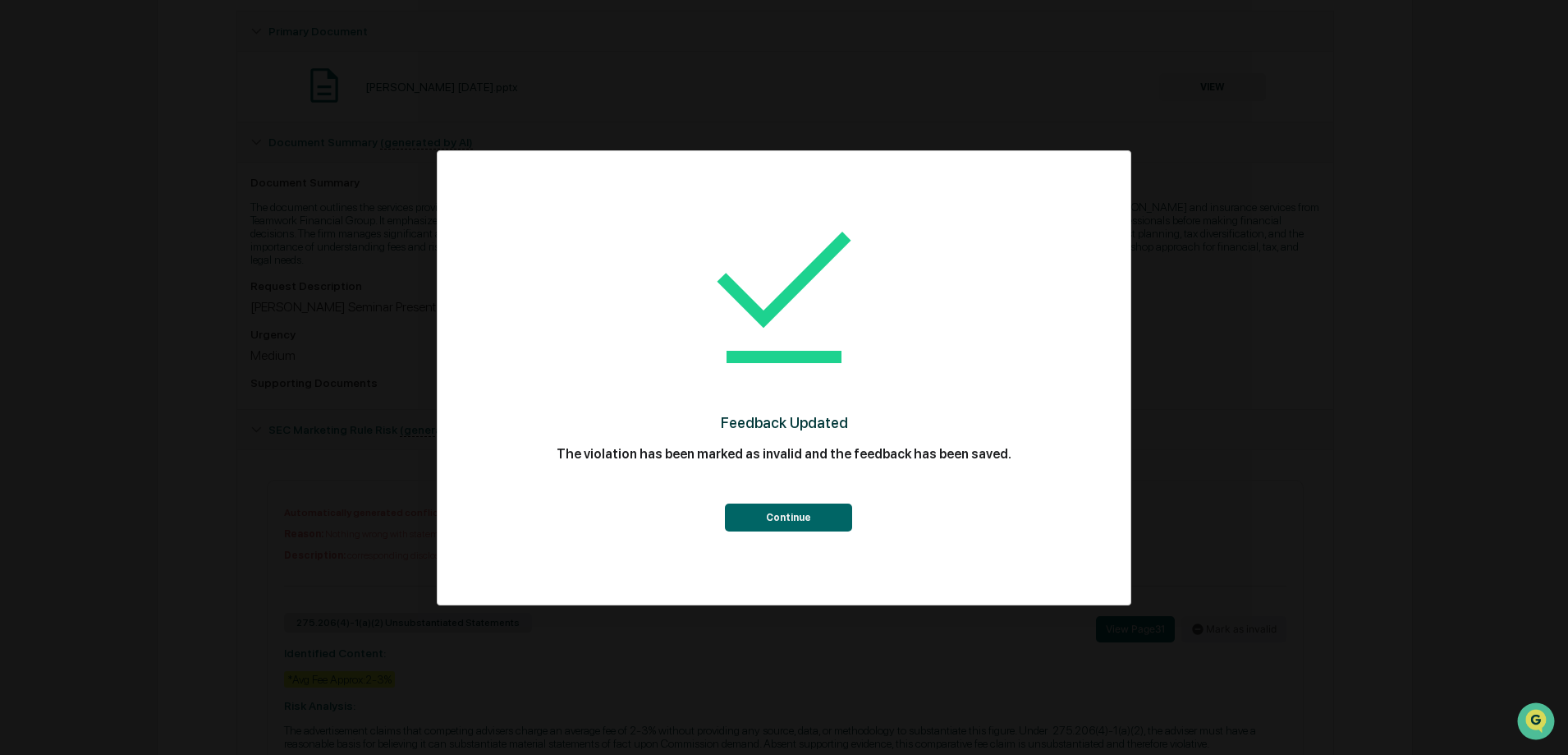
click at [805, 519] on button "Continue" at bounding box center [789, 517] width 128 height 27
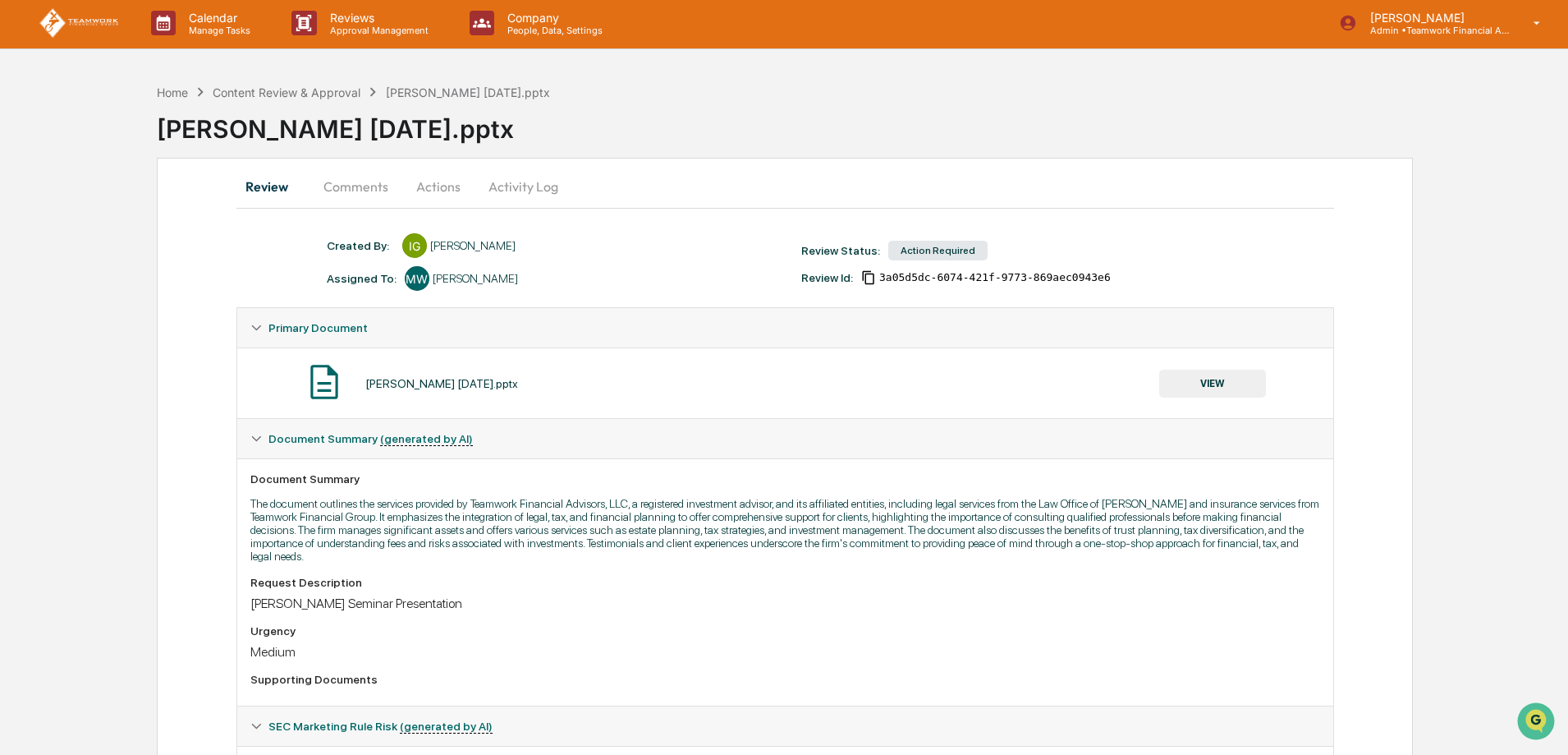
scroll to position [0, 0]
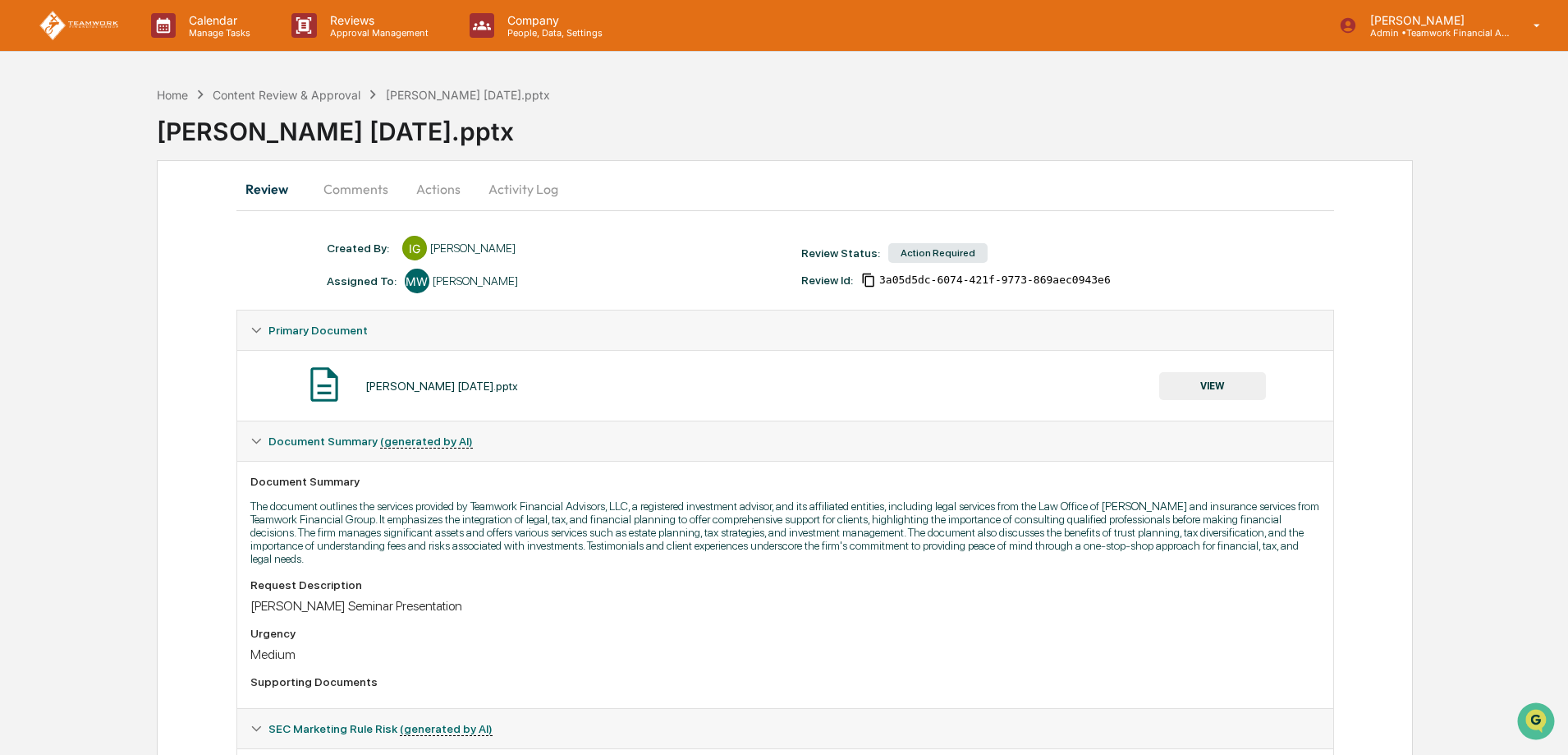
click at [436, 185] on button "Actions" at bounding box center [438, 189] width 74 height 39
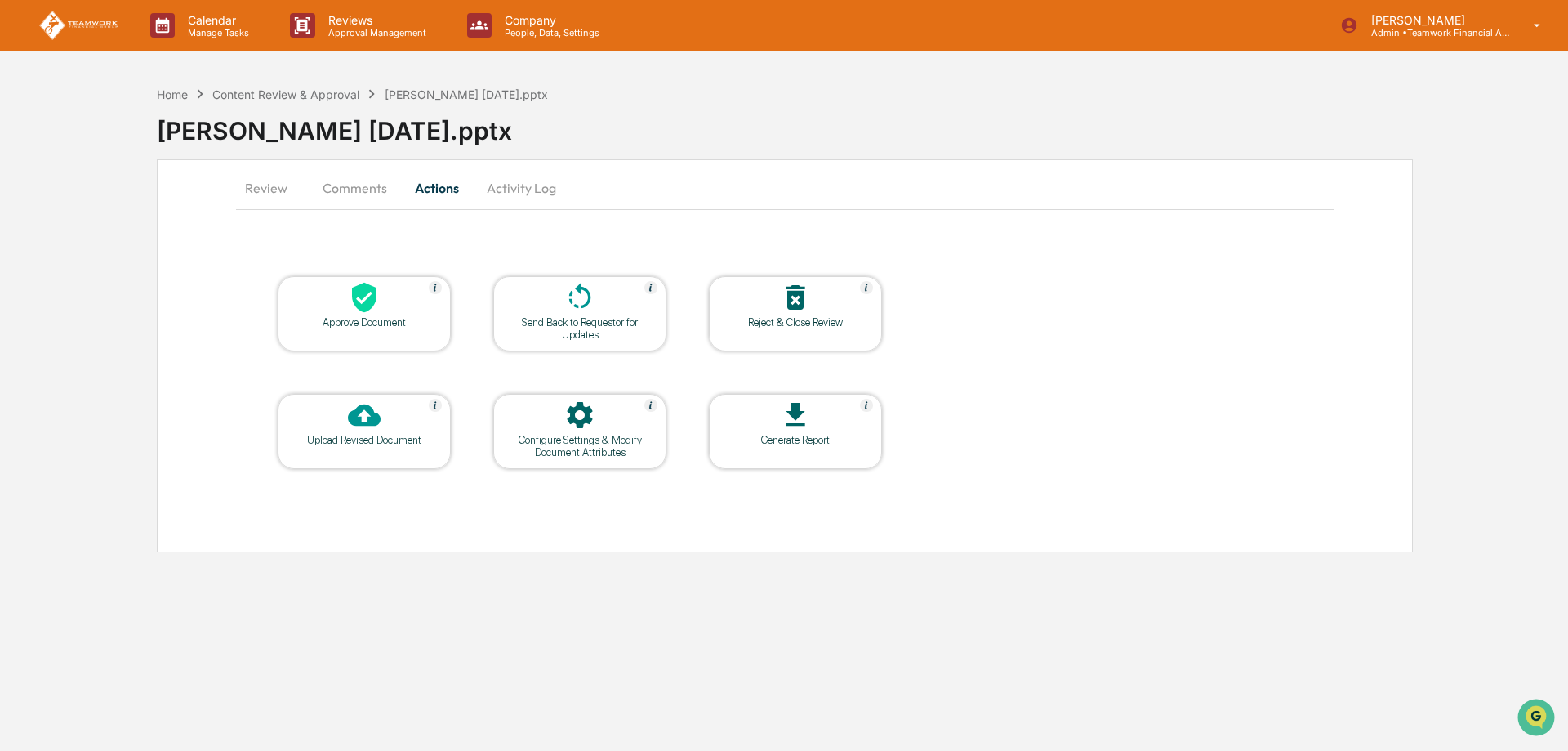
click at [392, 303] on div at bounding box center [363, 299] width 163 height 35
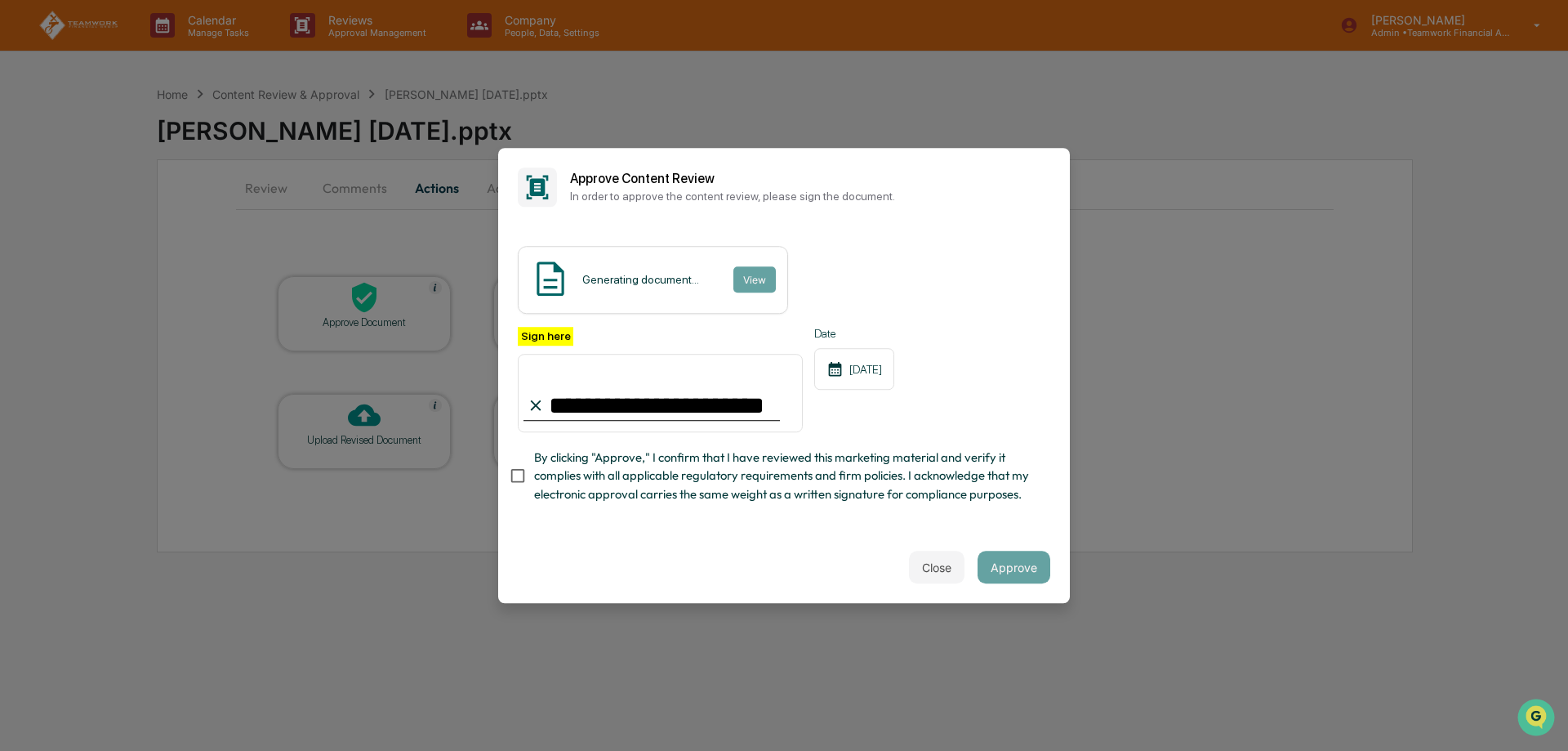
type input "**********"
click at [1017, 580] on button "Approve" at bounding box center [1013, 566] width 72 height 32
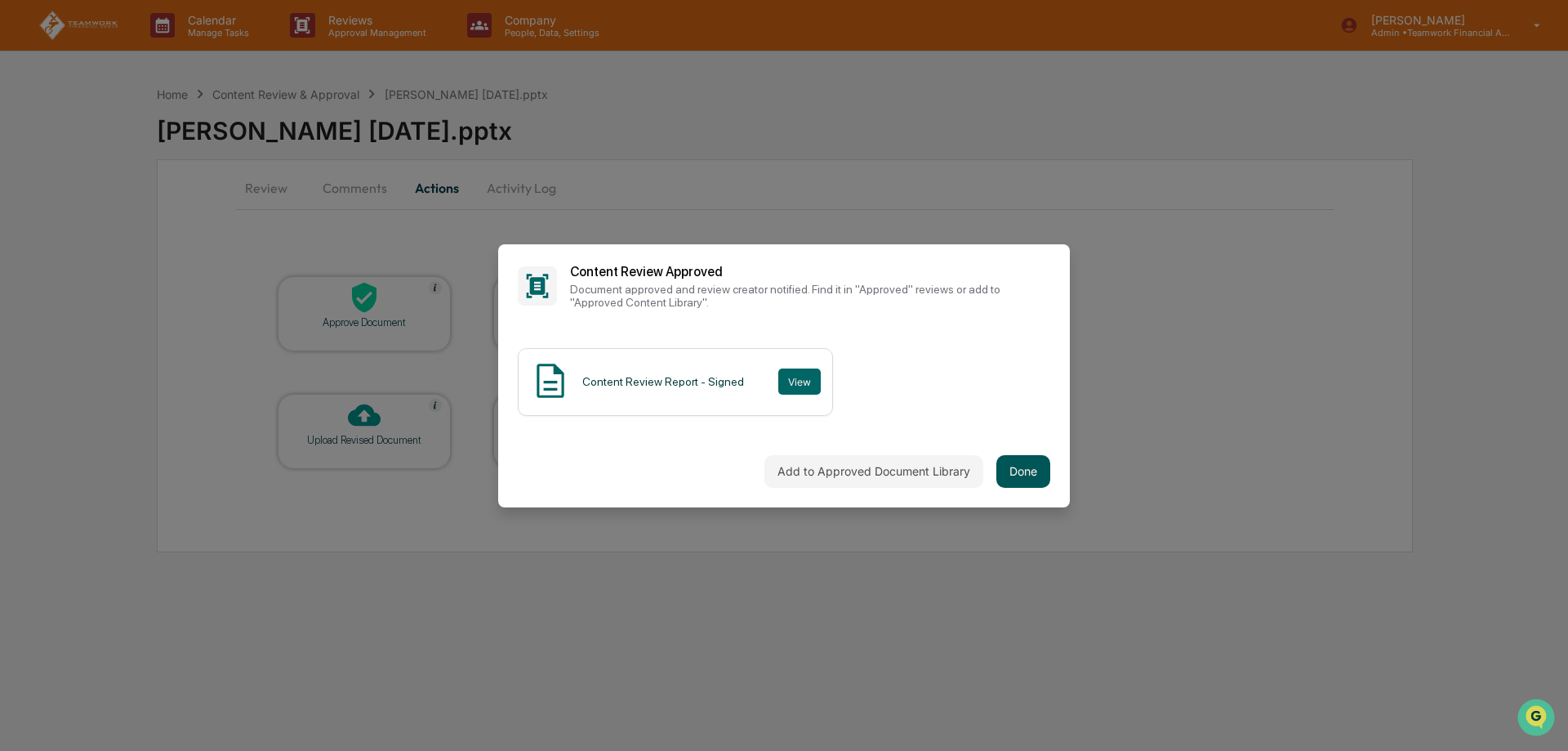
click at [1033, 470] on button "Done" at bounding box center [1023, 471] width 54 height 32
